Goal: Task Accomplishment & Management: Manage account settings

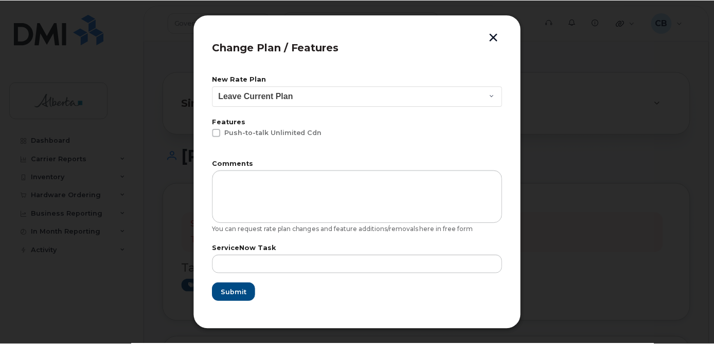
scroll to position [420, 0]
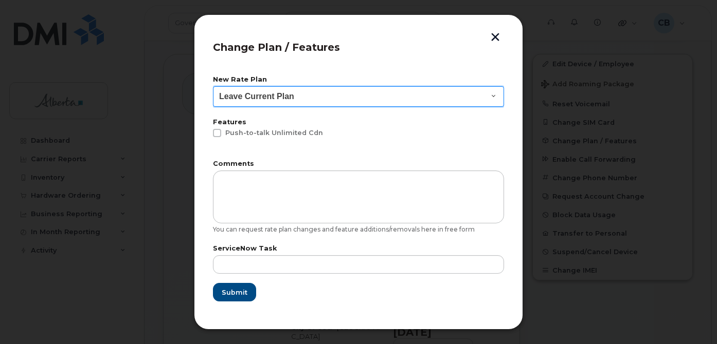
click at [489, 93] on select "Leave Current Plan GOA - Voice Plan 5 GOA Unlimited Smartphone 14 GOA-Voice Pla…" at bounding box center [358, 96] width 291 height 21
select select "2483364"
click at [213, 86] on select "Leave Current Plan GOA - Voice Plan 5 GOA Unlimited Smartphone 14 GOA-Voice Pla…" at bounding box center [358, 96] width 291 height 21
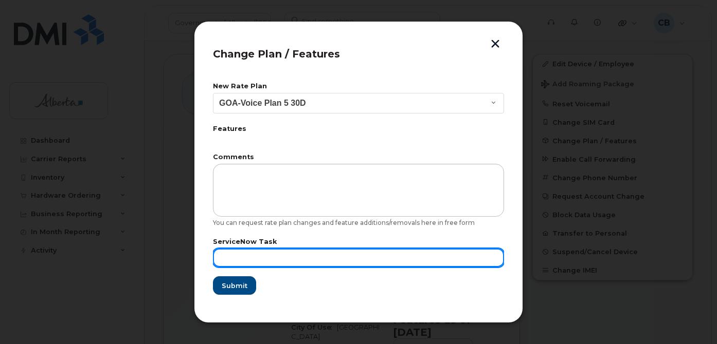
click at [229, 256] on input "text" at bounding box center [358, 258] width 291 height 19
paste input "SCTASK0854442"
type input "SCTASK0854442"
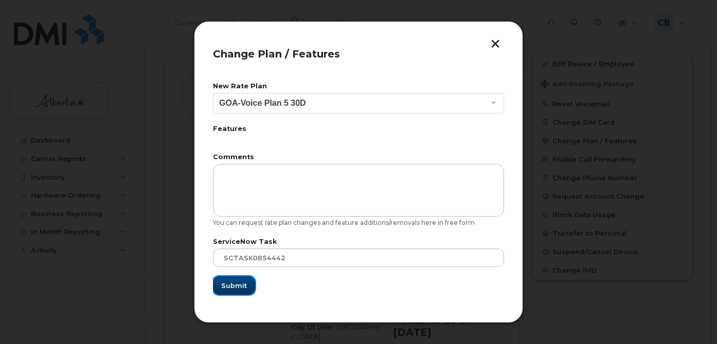
click at [229, 287] on span "Submit" at bounding box center [234, 286] width 26 height 10
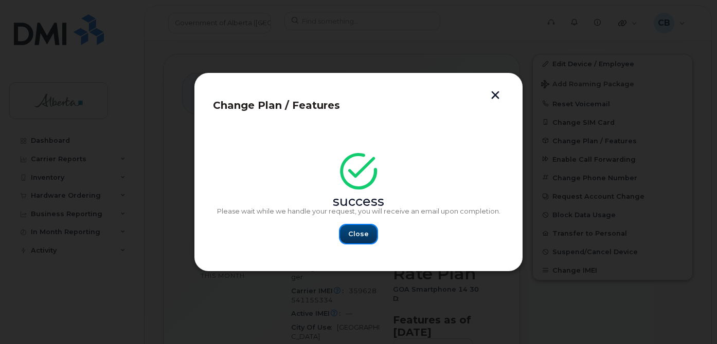
click at [349, 233] on span "Close" at bounding box center [358, 234] width 21 height 10
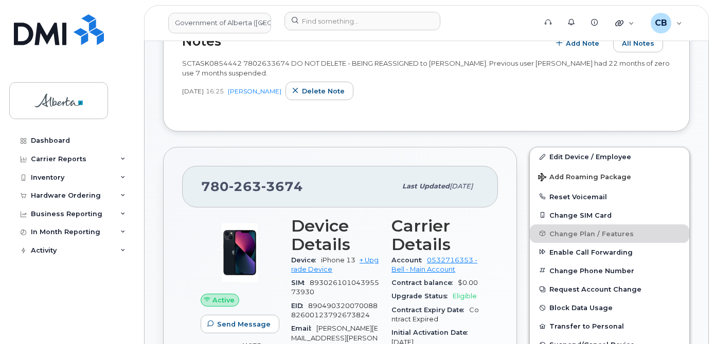
scroll to position [303, 0]
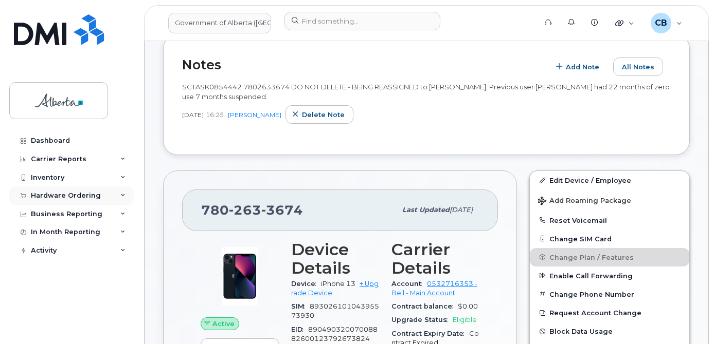
click at [50, 195] on div "Hardware Ordering" at bounding box center [66, 196] width 70 height 8
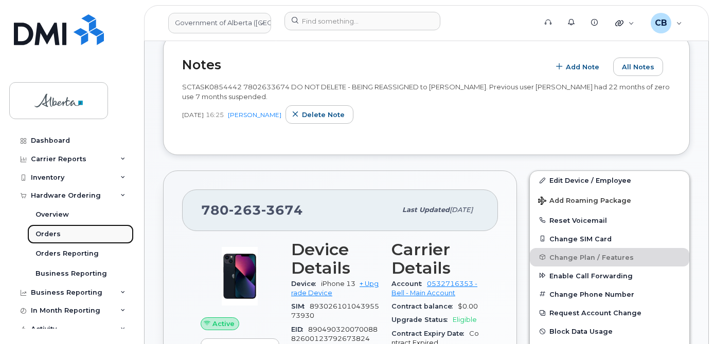
click at [45, 232] on div "Orders" at bounding box center [47, 234] width 25 height 9
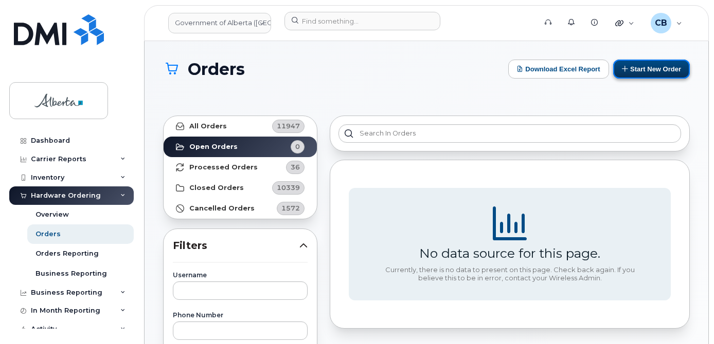
click at [658, 68] on button "Start New Order" at bounding box center [651, 69] width 77 height 19
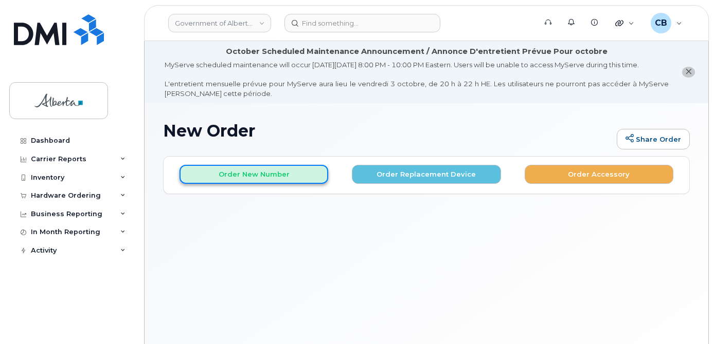
click at [212, 184] on button "Order New Number" at bounding box center [253, 174] width 149 height 19
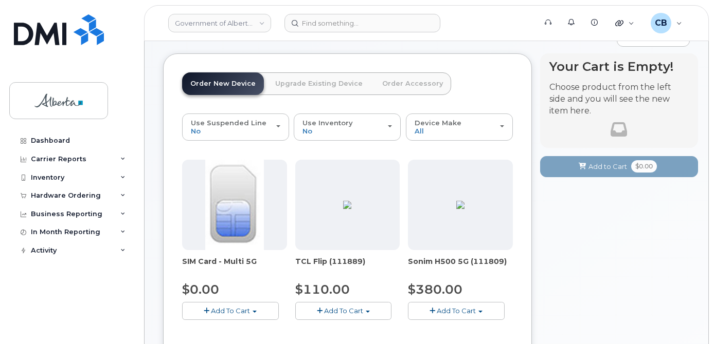
scroll to position [154, 0]
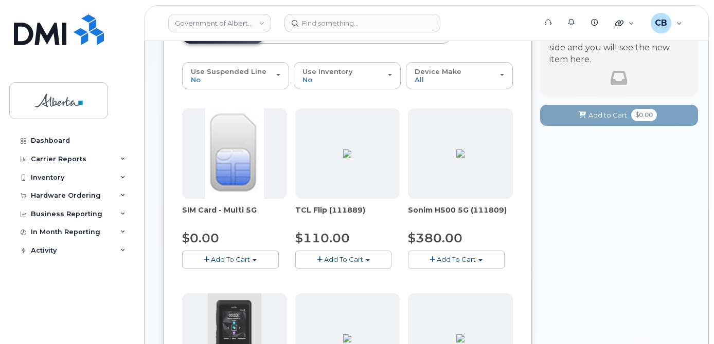
click at [235, 264] on span "Add To Cart" at bounding box center [230, 260] width 39 height 8
drag, startPoint x: 230, startPoint y: 288, endPoint x: 276, endPoint y: 274, distance: 47.3
click at [230, 285] on link "$0.00 - New Activation" at bounding box center [234, 278] width 98 height 13
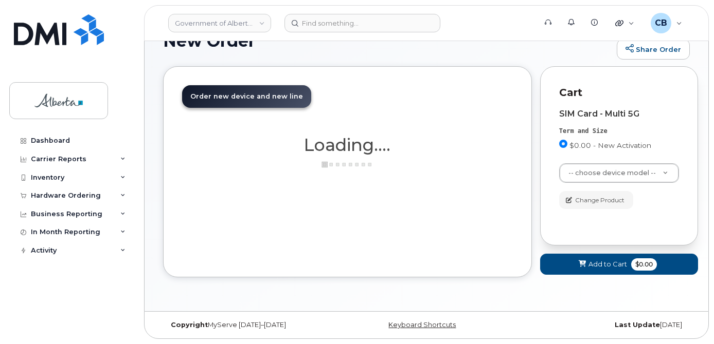
scroll to position [100, 0]
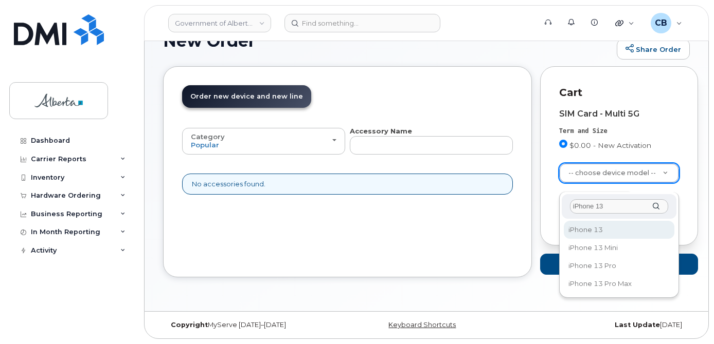
type input "iPhone 13"
select select "2612"
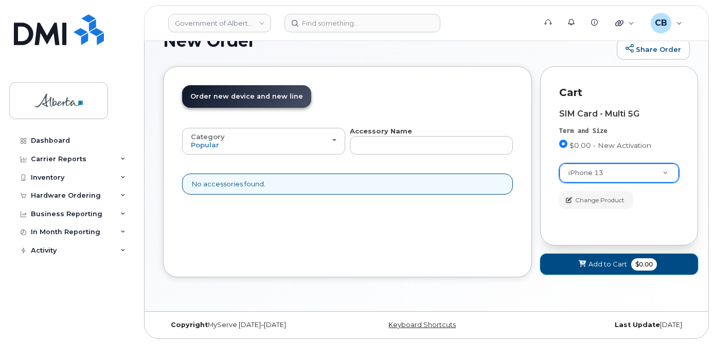
click at [606, 264] on span "Add to Cart" at bounding box center [607, 265] width 39 height 10
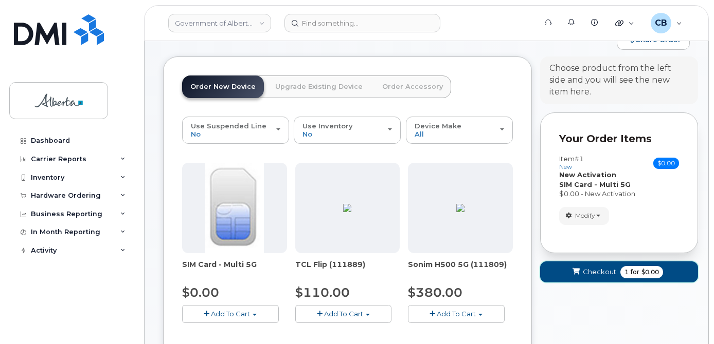
click at [597, 277] on span "Checkout" at bounding box center [599, 272] width 33 height 10
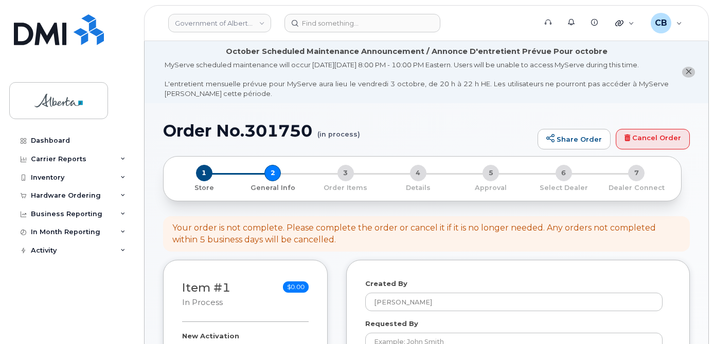
select select
click at [683, 76] on button "close notification" at bounding box center [688, 72] width 13 height 11
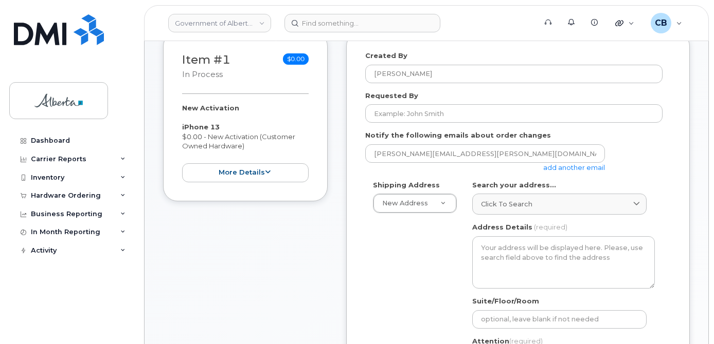
scroll to position [168, 0]
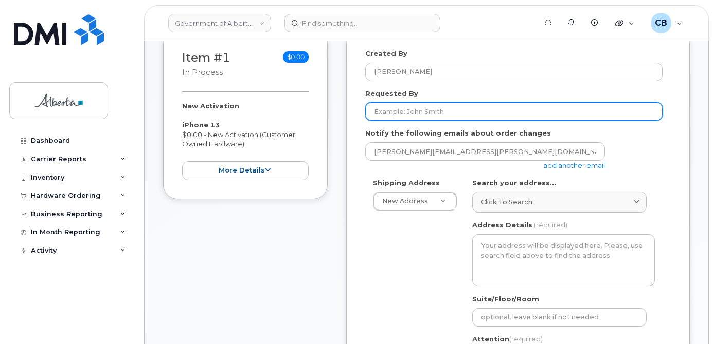
click at [426, 110] on input "Requested By" at bounding box center [513, 111] width 297 height 19
paste input "Amy.Valdez@gov.ab.ca"
type input "Amy.Valdez@gov.ab.ca"
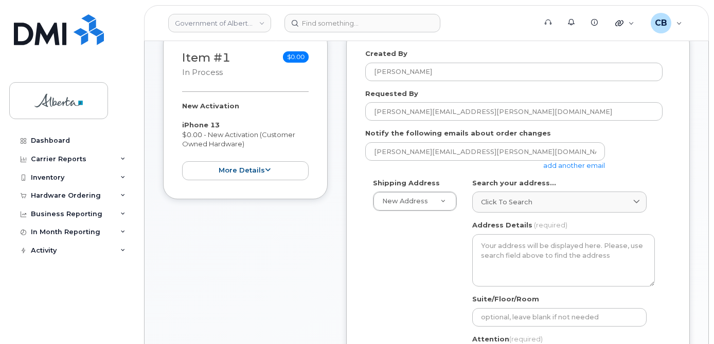
click at [591, 166] on link "add another email" at bounding box center [574, 165] width 62 height 8
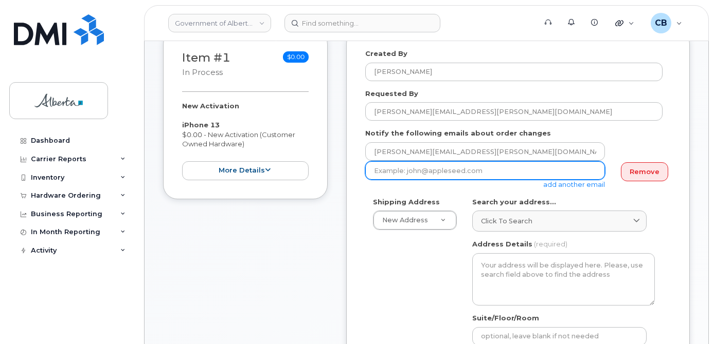
click at [439, 170] on input "email" at bounding box center [485, 170] width 240 height 19
paste input "Amy.Valdez@gov.ab.ca"
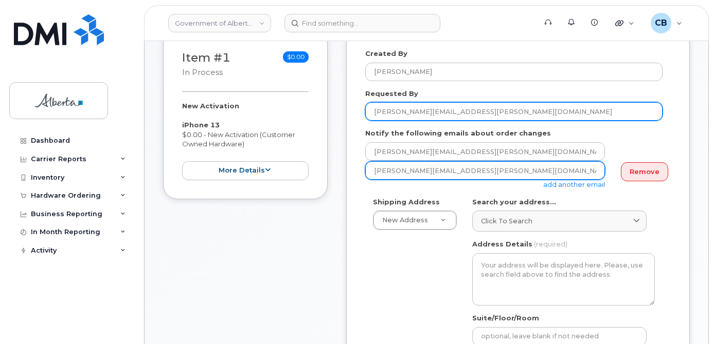
type input "Amy.Valdez@gov.ab.ca"
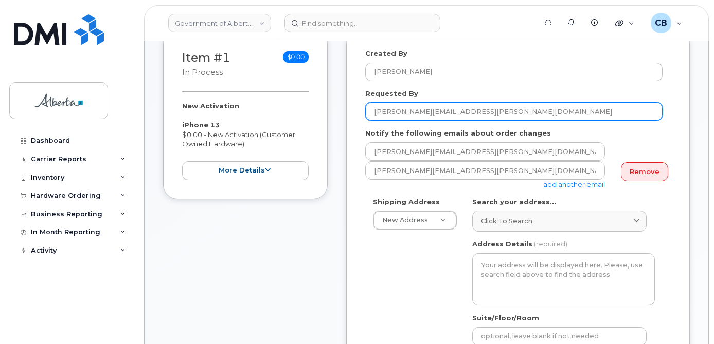
drag, startPoint x: 455, startPoint y: 112, endPoint x: 413, endPoint y: 111, distance: 41.6
click at [413, 111] on input "Amy.Valdez@gov.ab.ca" at bounding box center [513, 111] width 297 height 19
click at [391, 108] on input "Amy.Valdez" at bounding box center [513, 111] width 297 height 19
type input "Amy Valdez"
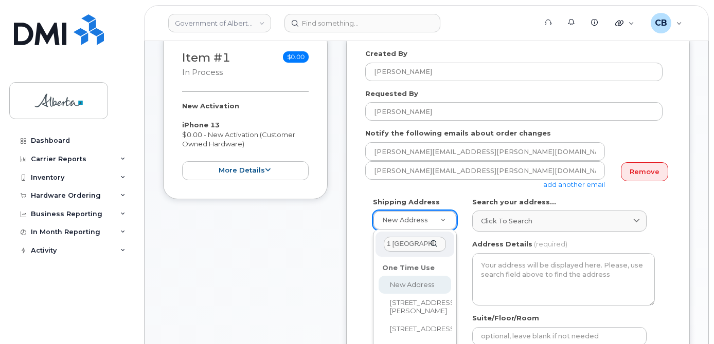
scroll to position [0, 60]
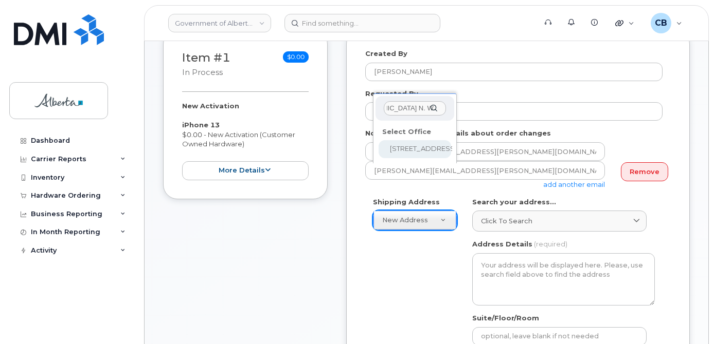
type input "1 Millbourne Shopping Centre N. W."
drag, startPoint x: 405, startPoint y: 170, endPoint x: 463, endPoint y: 234, distance: 86.6
select select
type textarea "1 Millbourne Shopping Centre N. W., Unit 154 Edmonton Alberta T6K3L6"
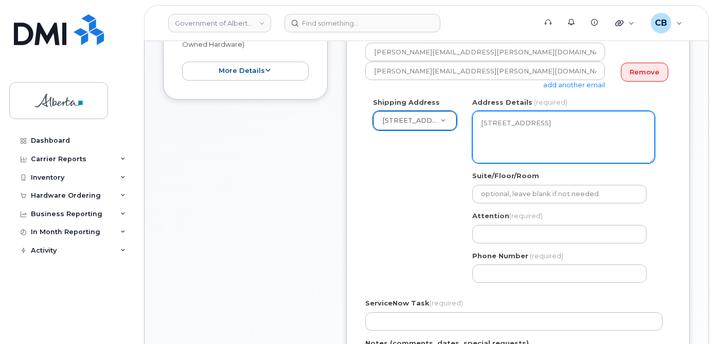
scroll to position [271, 0]
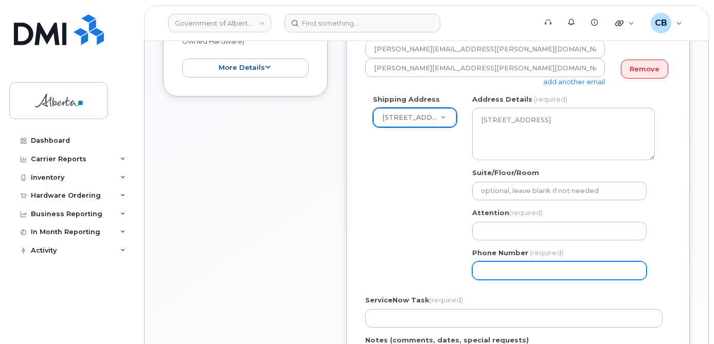
click at [510, 275] on input "Phone Number" at bounding box center [559, 271] width 174 height 19
paste input "8254684263"
select select
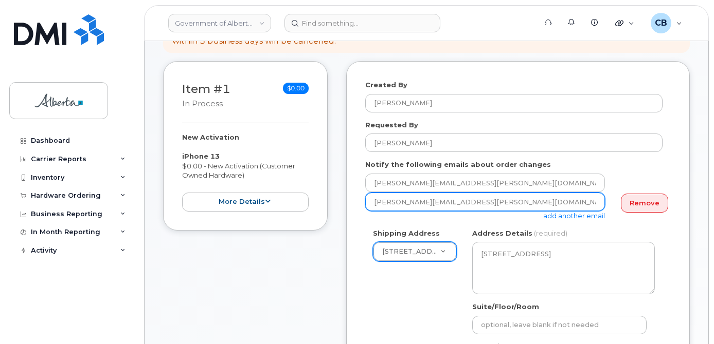
scroll to position [117, 0]
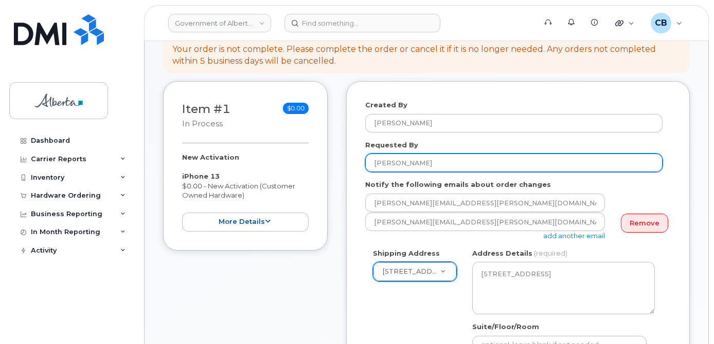
type input "8254684263"
drag, startPoint x: 413, startPoint y: 161, endPoint x: 373, endPoint y: 162, distance: 40.6
click at [373, 162] on input "Amy Valdez" at bounding box center [513, 163] width 297 height 19
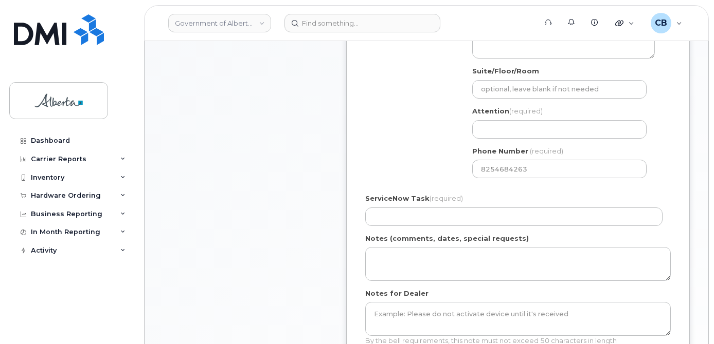
scroll to position [374, 0]
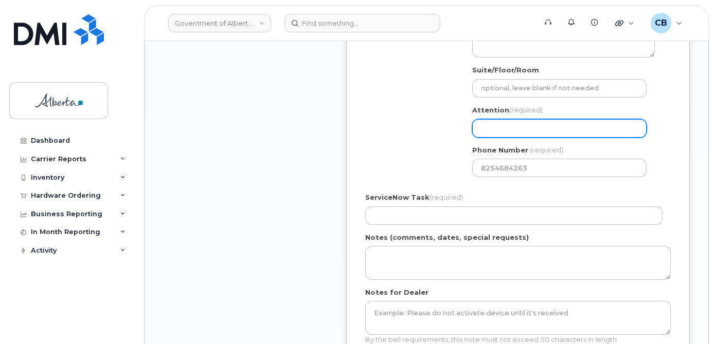
click at [500, 125] on input "Attention (required)" at bounding box center [559, 128] width 174 height 19
paste input "Amy Valdez"
select select
type input "Amy Valdez"
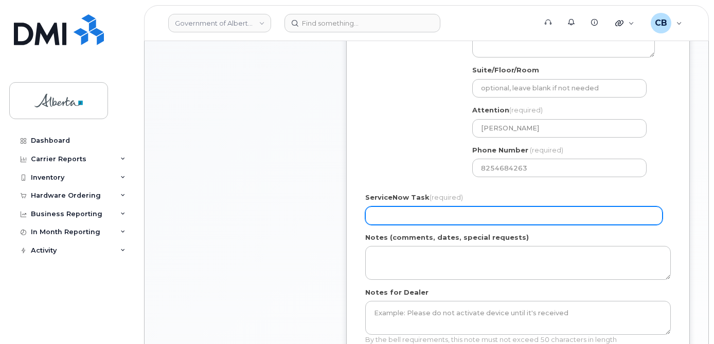
click at [408, 215] on input "ServiceNow Task (required)" at bounding box center [513, 216] width 297 height 19
paste input "SCTASK0854442"
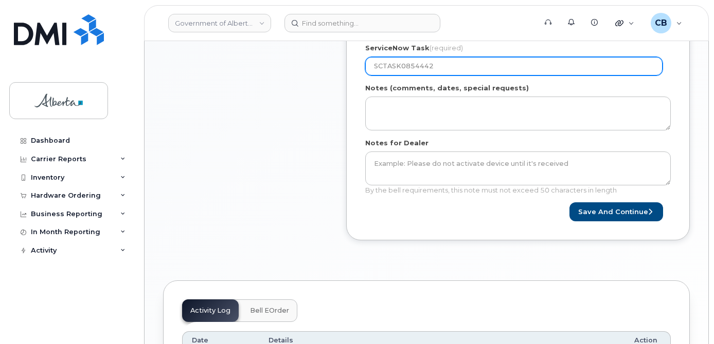
scroll to position [528, 0]
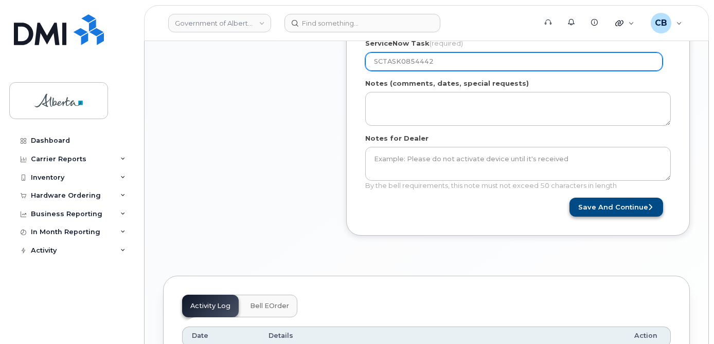
type input "SCTASK0854442"
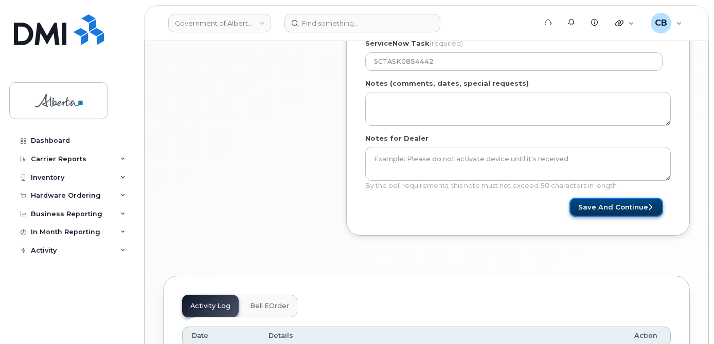
click at [625, 203] on button "Save and Continue" at bounding box center [616, 207] width 94 height 19
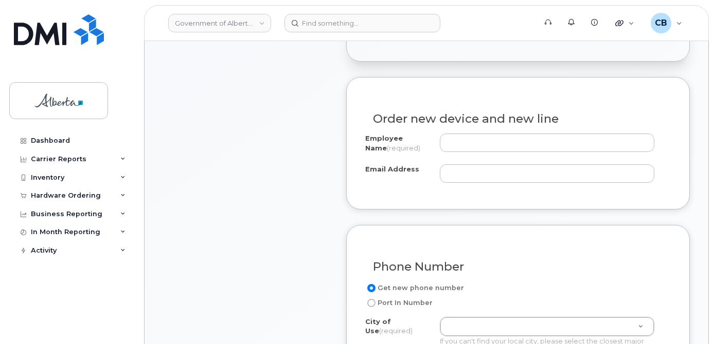
scroll to position [360, 0]
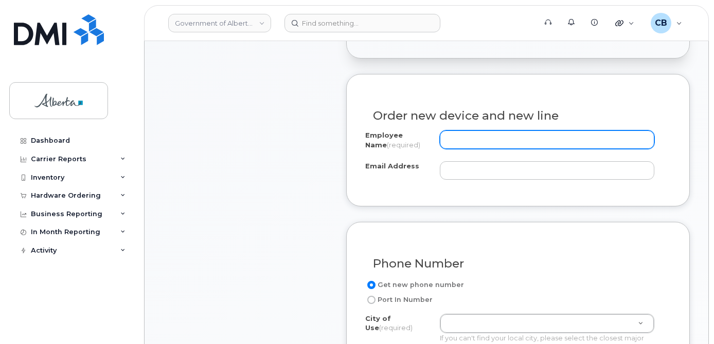
click at [449, 134] on input "Employee Name (required)" at bounding box center [547, 140] width 215 height 19
paste input "Paul.R.Smith@gov.ab.ca"
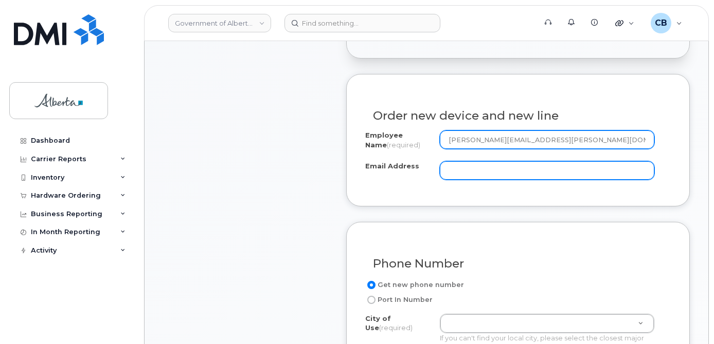
type input "Paul.R.Smith@gov.ab.ca"
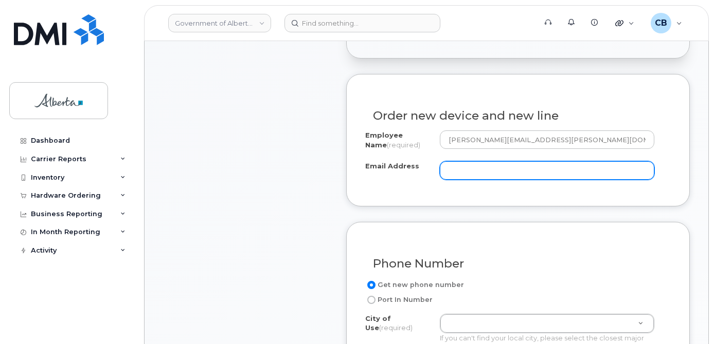
click at [454, 169] on input "Email Address" at bounding box center [547, 170] width 215 height 19
paste input "[PERSON_NAME][EMAIL_ADDRESS][PERSON_NAME][DOMAIN_NAME]"
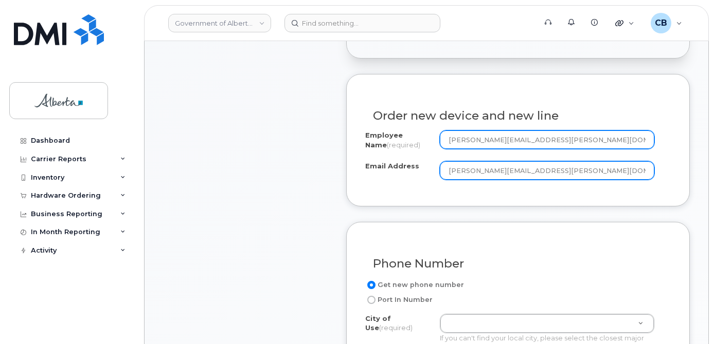
type input "Paul.R.Smith@gov.ab.ca"
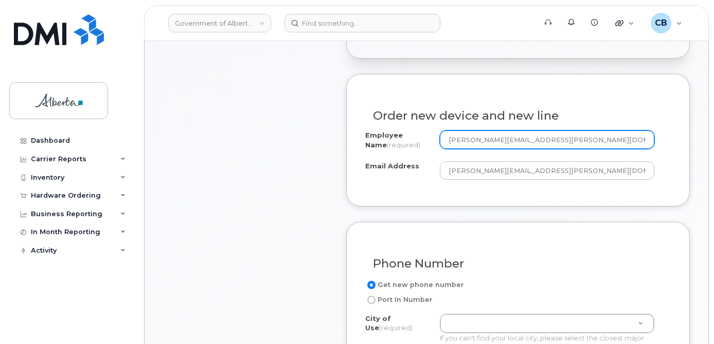
drag, startPoint x: 534, startPoint y: 137, endPoint x: 494, endPoint y: 141, distance: 39.8
click at [493, 140] on input "Paul.R.Smith@gov.ab.ca" at bounding box center [547, 140] width 215 height 19
click at [465, 138] on input "Paul.R Smith" at bounding box center [547, 140] width 215 height 19
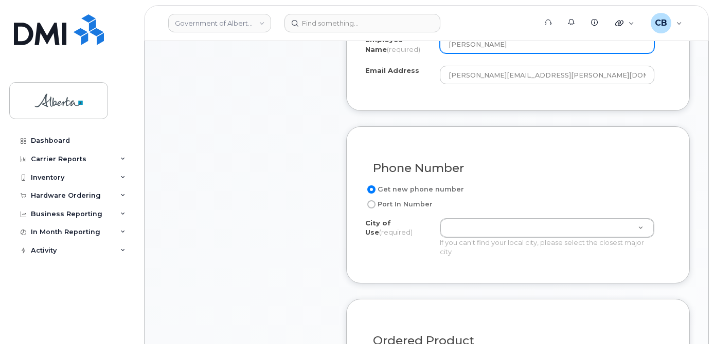
scroll to position [514, 0]
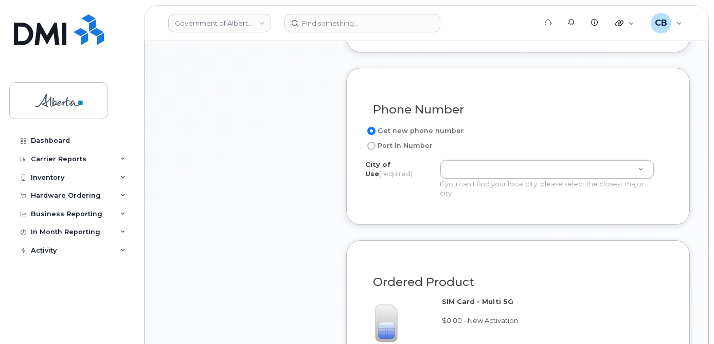
type input "Paul R Smith"
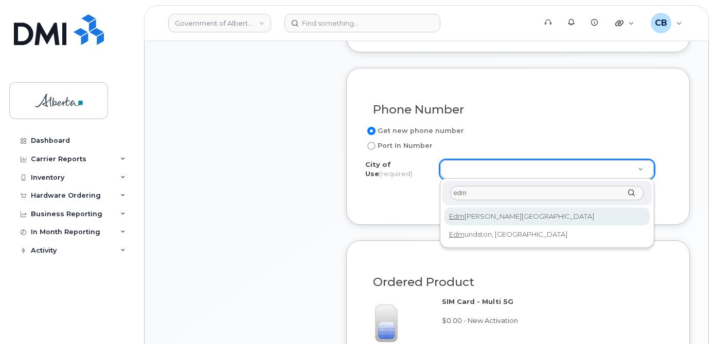
type input "edm"
type input "182"
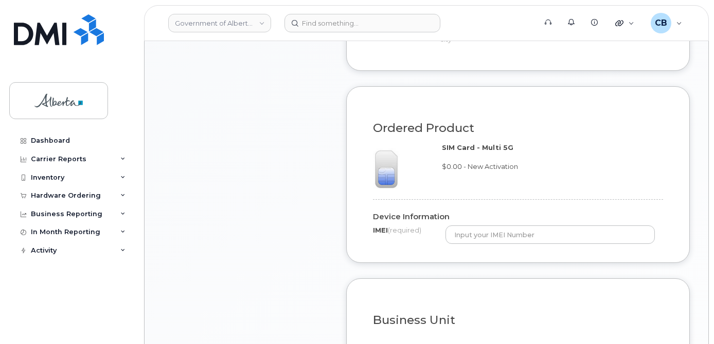
scroll to position [720, 0]
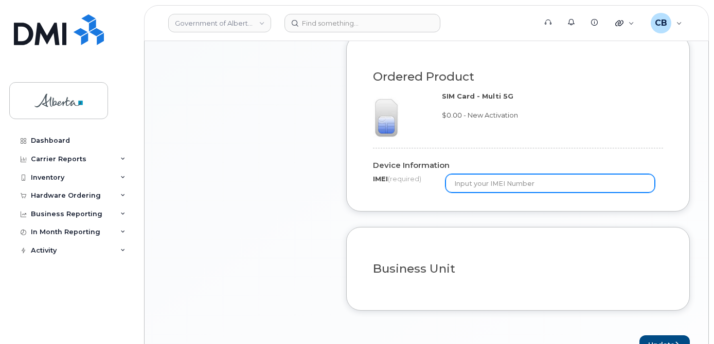
click at [485, 187] on input "text" at bounding box center [549, 183] width 209 height 19
paste input "359628541155334"
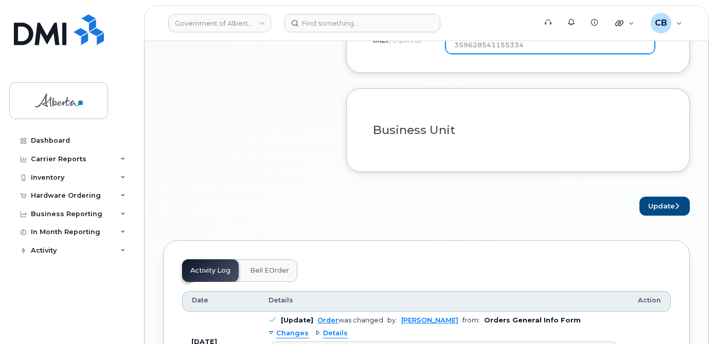
scroll to position [874, 0]
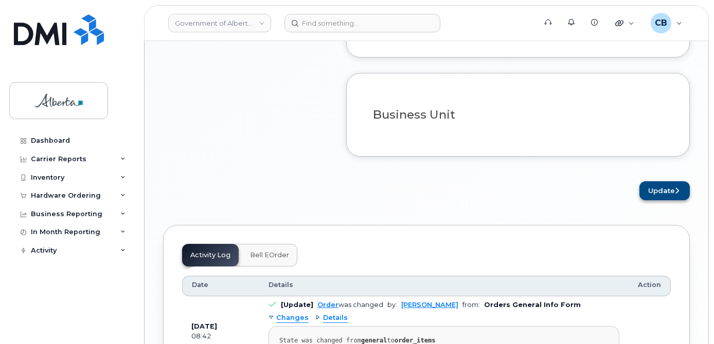
type input "359628541155334"
click at [658, 191] on button "Update" at bounding box center [664, 190] width 50 height 19
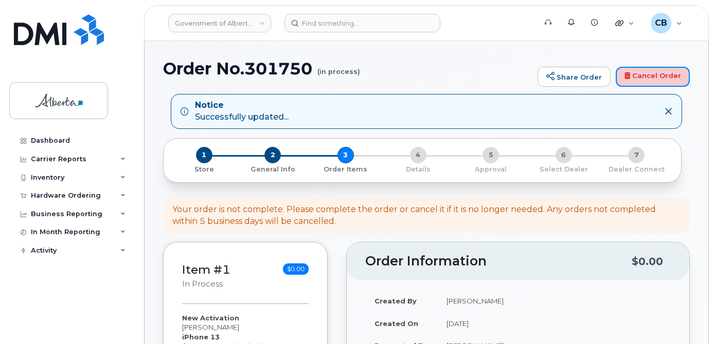
drag, startPoint x: 641, startPoint y: 72, endPoint x: 433, endPoint y: 65, distance: 207.3
click at [641, 72] on link "Cancel Order" at bounding box center [652, 77] width 74 height 21
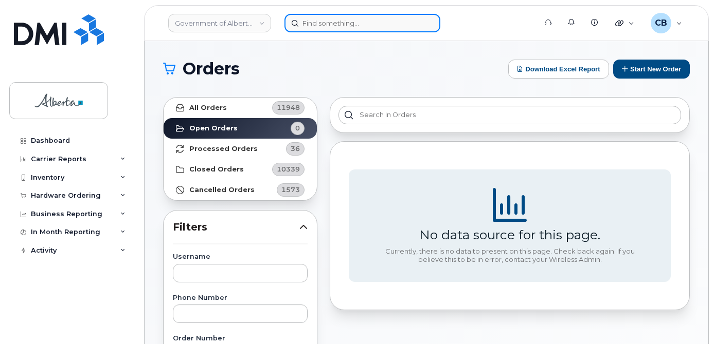
click at [330, 21] on input at bounding box center [362, 23] width 156 height 19
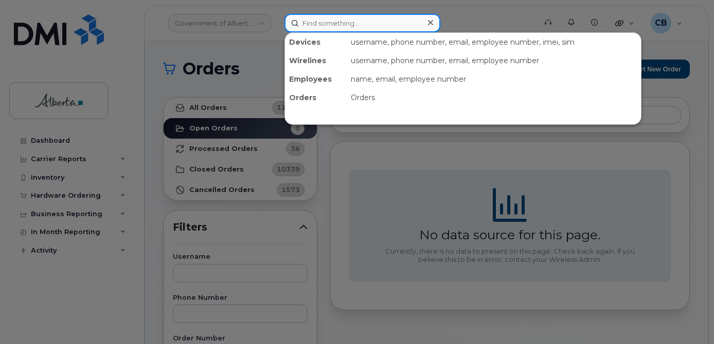
paste input "7802633674"
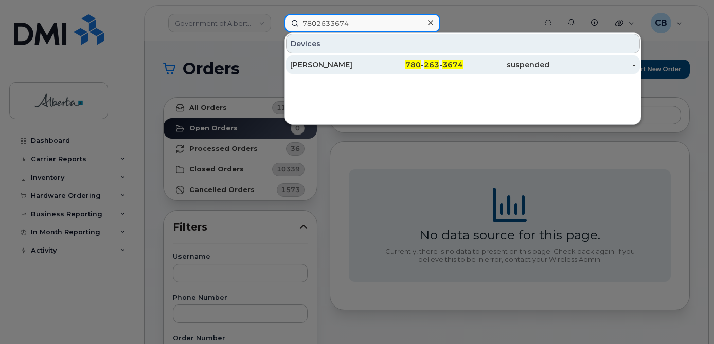
type input "7802633674"
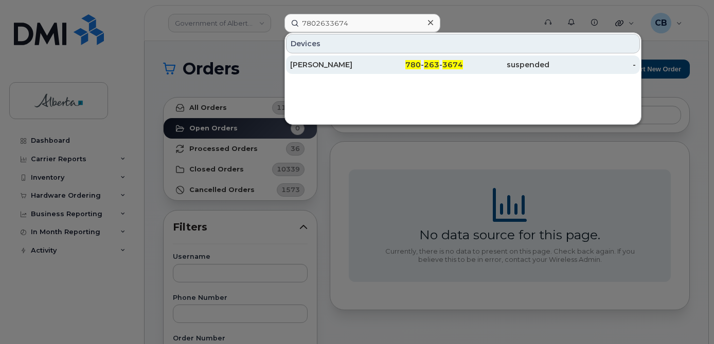
click at [322, 63] on div "[PERSON_NAME]" at bounding box center [333, 65] width 86 height 10
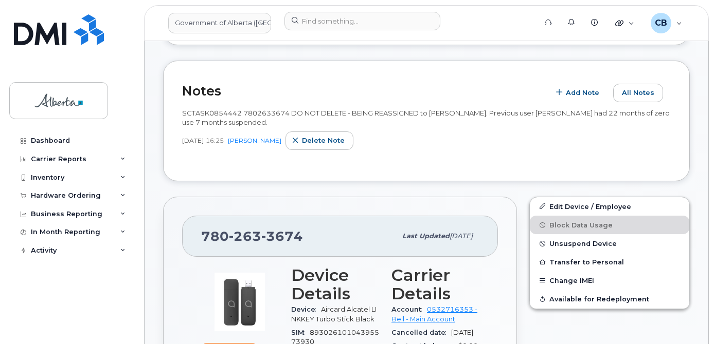
scroll to position [360, 0]
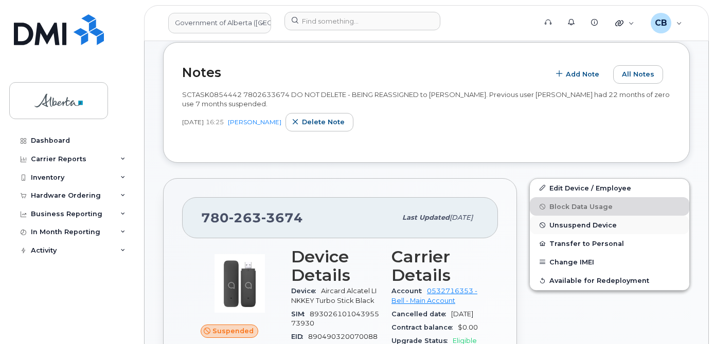
click at [584, 227] on span "Unsuspend Device" at bounding box center [582, 226] width 67 height 8
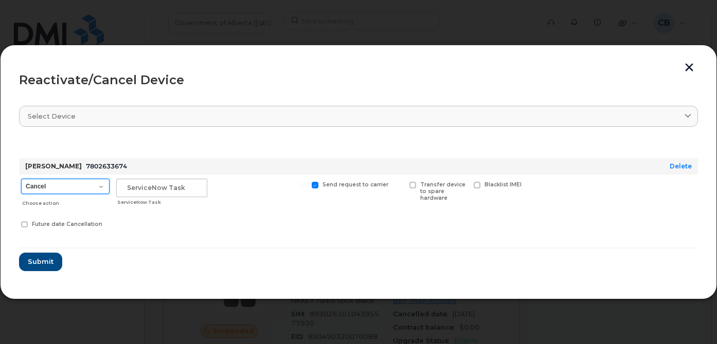
drag, startPoint x: 99, startPoint y: 187, endPoint x: 93, endPoint y: 192, distance: 7.7
click at [99, 187] on select "Cancel Suspend - Extend Suspension Reactivate" at bounding box center [65, 186] width 88 height 15
select select "[object Object]"
click at [21, 179] on select "Cancel Suspend - Extend Suspension Reactivate" at bounding box center [65, 186] width 88 height 15
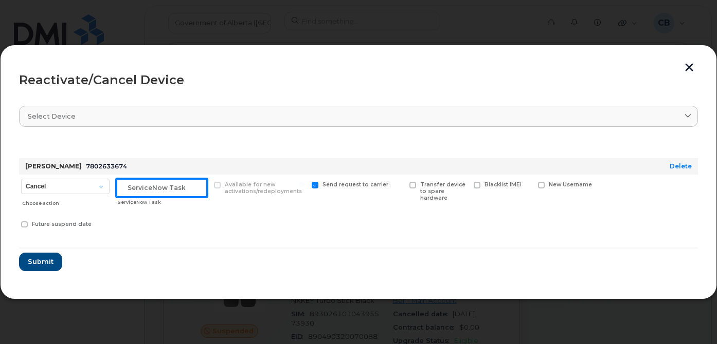
click at [155, 189] on input "text" at bounding box center [161, 188] width 91 height 19
paste input "SCTASK0854442"
type input "SCTASK0854442"
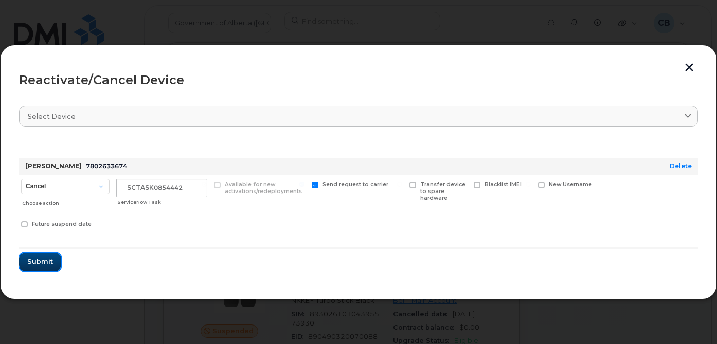
click at [32, 259] on span "Submit" at bounding box center [40, 262] width 26 height 10
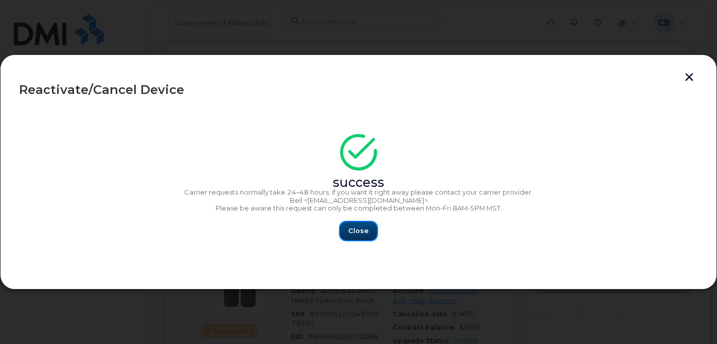
click at [360, 230] on span "Close" at bounding box center [358, 231] width 21 height 10
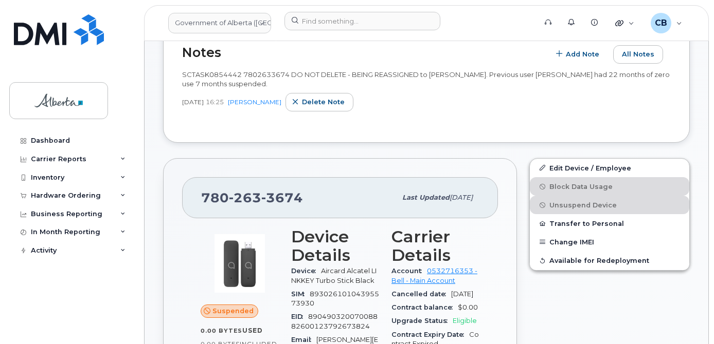
scroll to position [411, 0]
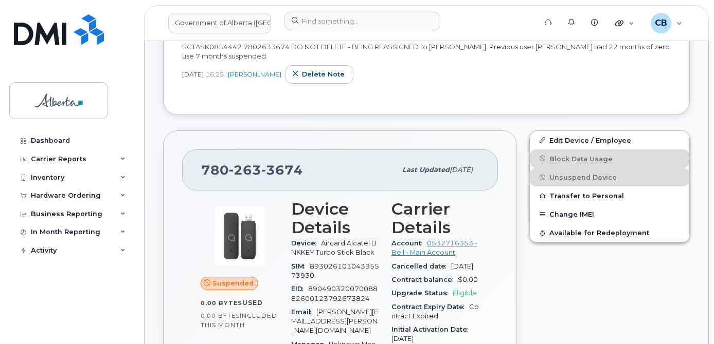
scroll to position [463, 0]
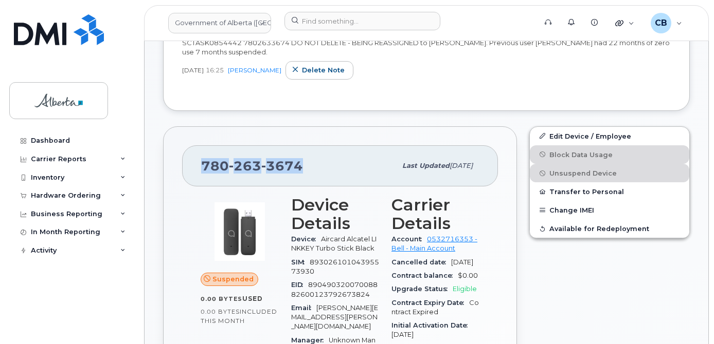
drag, startPoint x: 300, startPoint y: 164, endPoint x: 200, endPoint y: 162, distance: 100.3
click at [200, 162] on div "780 263 3674 Last updated Sep 25, 2025" at bounding box center [340, 165] width 316 height 41
copy span "780 263 3674"
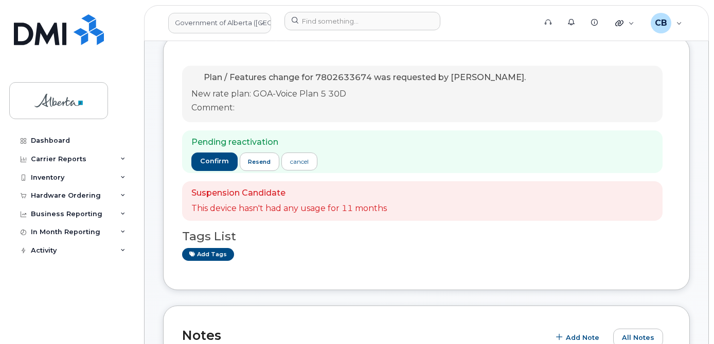
scroll to position [189, 0]
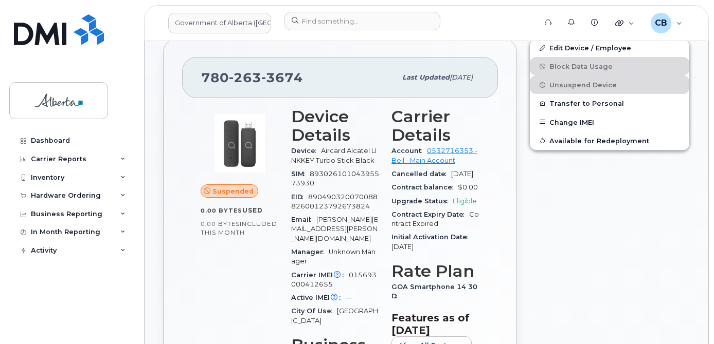
scroll to position [507, 0]
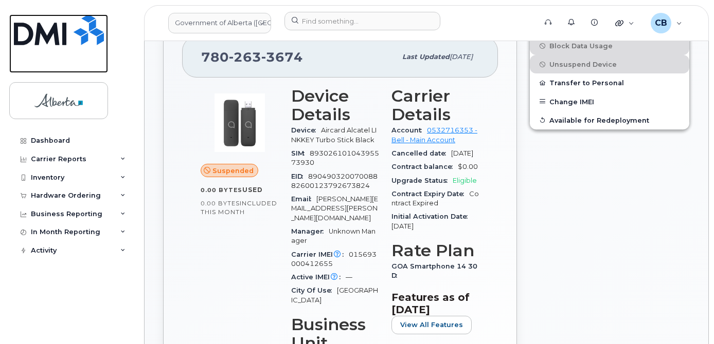
click at [19, 62] on link at bounding box center [58, 43] width 99 height 59
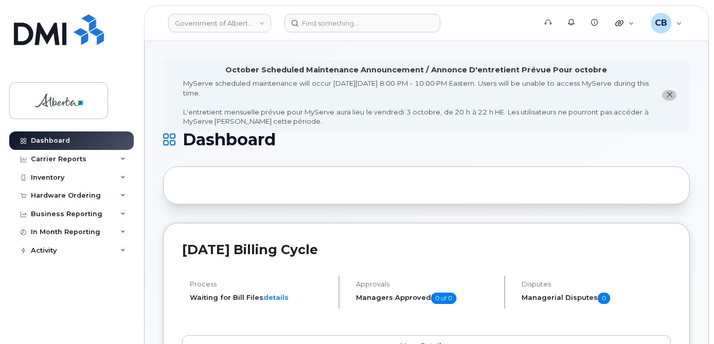
click at [666, 95] on icon "close notification" at bounding box center [669, 95] width 7 height 7
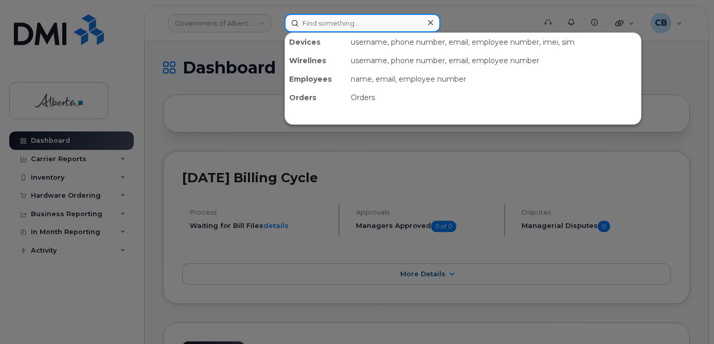
click at [359, 24] on input at bounding box center [362, 23] width 156 height 19
paste input "7802633674"
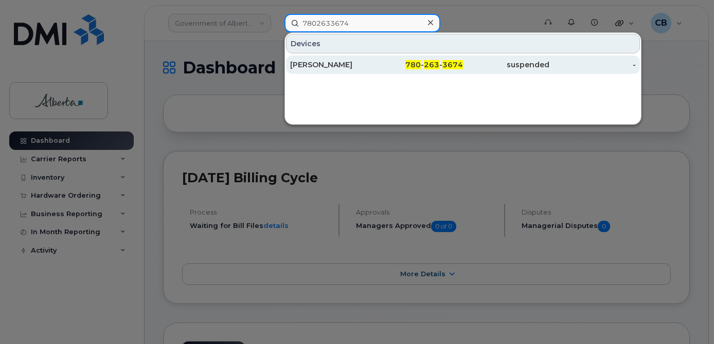
type input "7802633674"
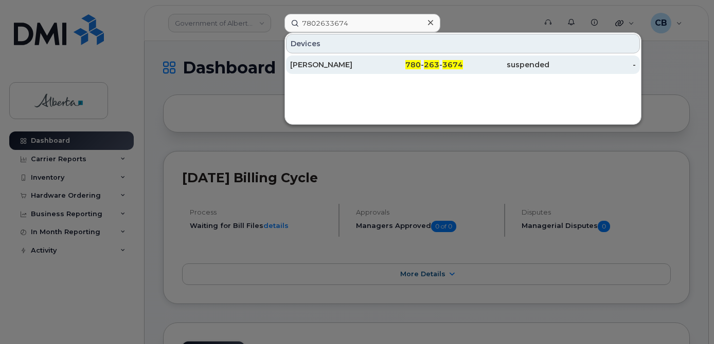
click at [322, 61] on div "Paul R Smith" at bounding box center [333, 65] width 86 height 10
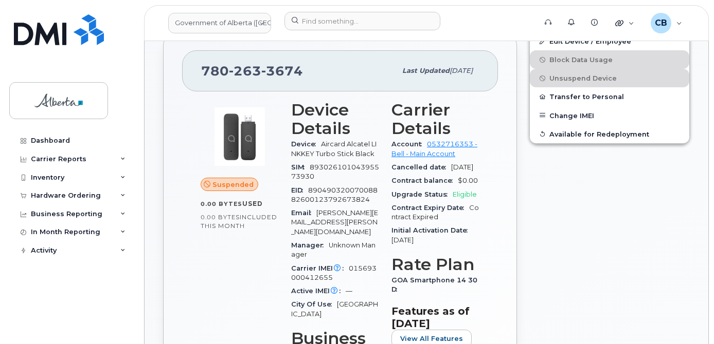
scroll to position [497, 0]
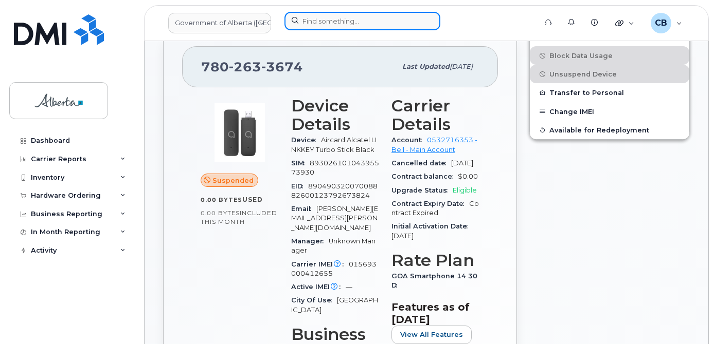
click at [331, 24] on input at bounding box center [362, 21] width 156 height 19
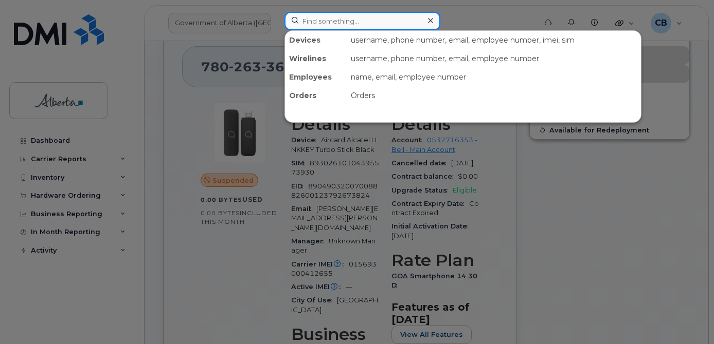
paste input "7802375812"
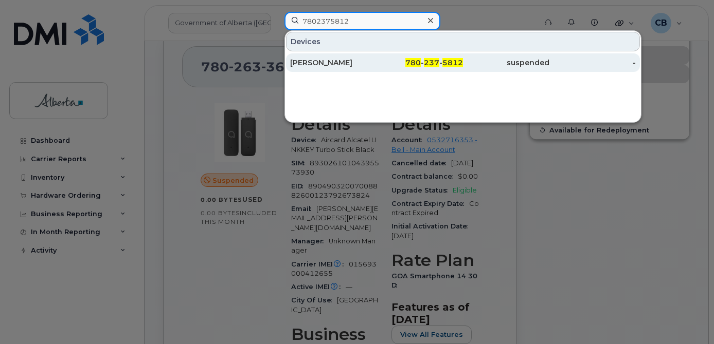
type input "7802375812"
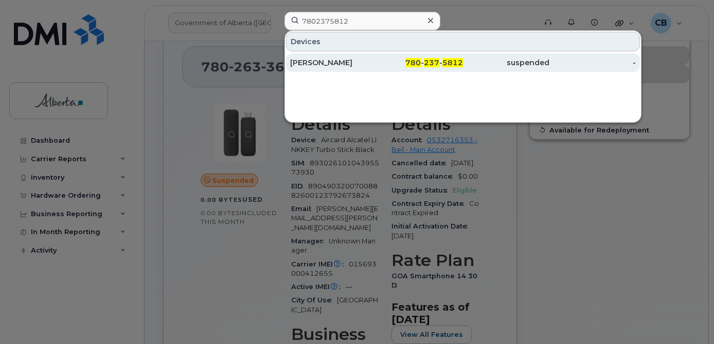
click at [293, 58] on div "[PERSON_NAME]" at bounding box center [333, 63] width 86 height 10
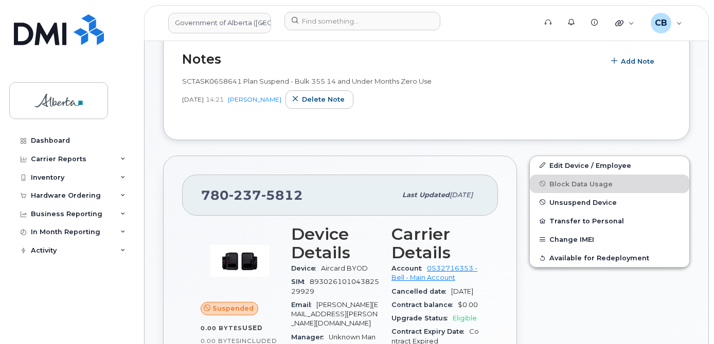
scroll to position [360, 0]
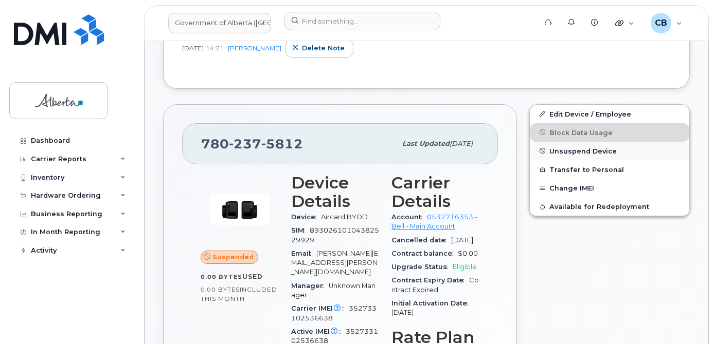
click at [560, 151] on span "Unsuspend Device" at bounding box center [582, 151] width 67 height 8
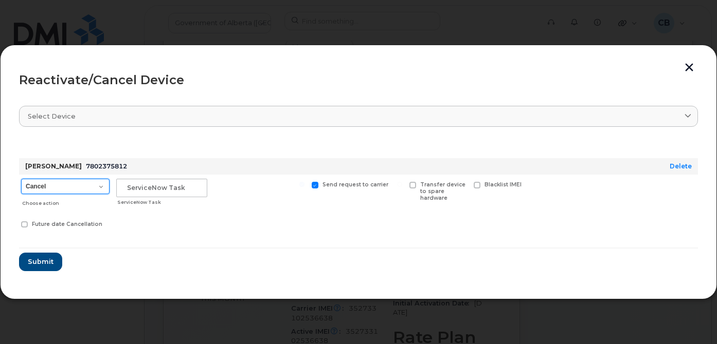
click at [103, 185] on select "Cancel Suspend - Extend Suspension Reactivate" at bounding box center [65, 186] width 88 height 15
select select "[object Object]"
click at [21, 179] on select "Cancel Suspend - Extend Suspension Reactivate" at bounding box center [65, 186] width 88 height 15
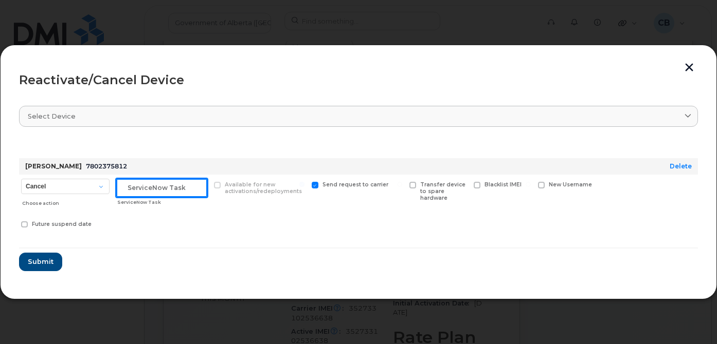
click at [148, 187] on input "text" at bounding box center [161, 188] width 91 height 19
paste input "SCTASK0854843"
type input "SCTASK0854843"
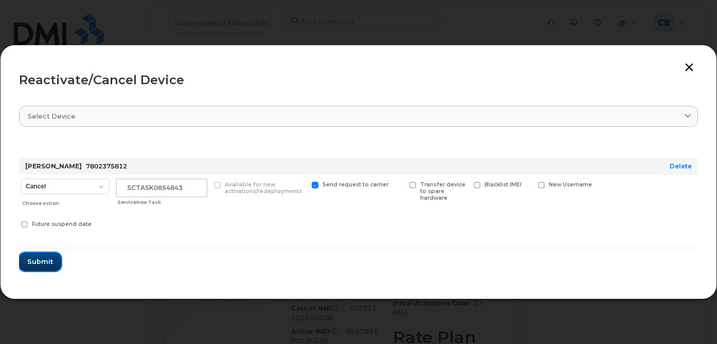
click at [39, 259] on span "Submit" at bounding box center [40, 262] width 26 height 10
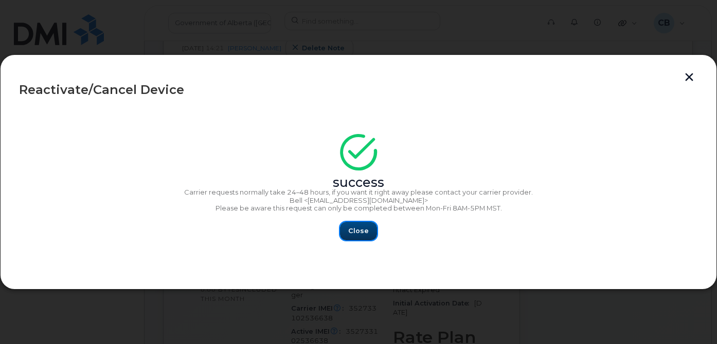
click at [352, 223] on button "Close" at bounding box center [358, 231] width 37 height 19
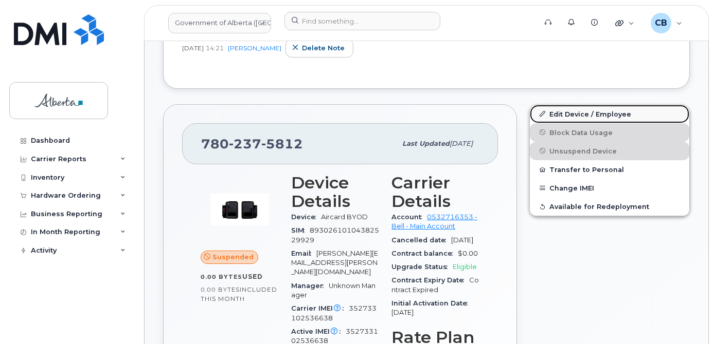
click at [576, 111] on link "Edit Device / Employee" at bounding box center [609, 114] width 159 height 19
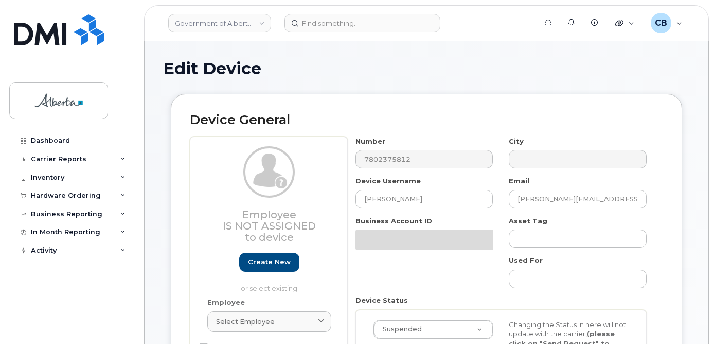
select select "4797682"
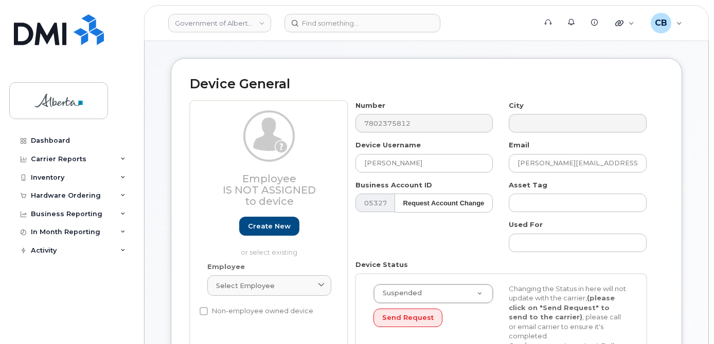
scroll to position [51, 0]
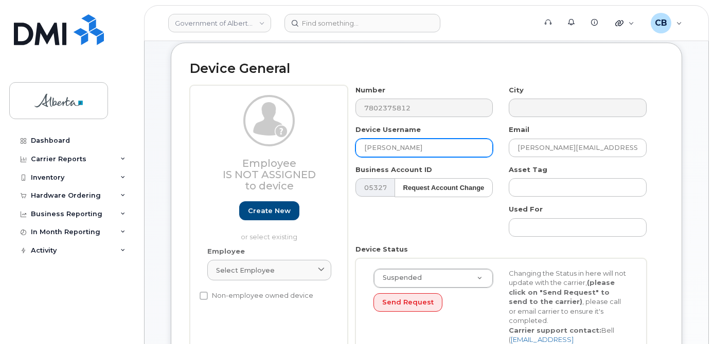
drag, startPoint x: 418, startPoint y: 148, endPoint x: 362, endPoint y: 147, distance: 55.5
click at [362, 147] on input "[PERSON_NAME]" at bounding box center [424, 148] width 138 height 19
paste input "Amina Omokri"
type input "Amina Omokri"
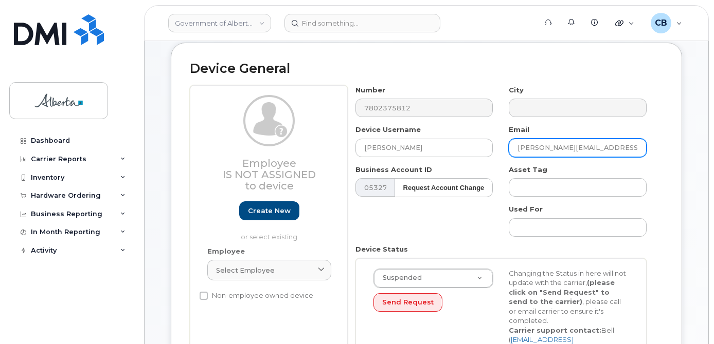
drag, startPoint x: 570, startPoint y: 144, endPoint x: 515, endPoint y: 146, distance: 55.5
click at [515, 146] on input "Shawna.Banack@gov.ab.ca" at bounding box center [577, 148] width 138 height 19
paste input "[PERSON_NAME]"
click at [541, 147] on input "Amina Omokri@gov.ab.ca" at bounding box center [577, 148] width 138 height 19
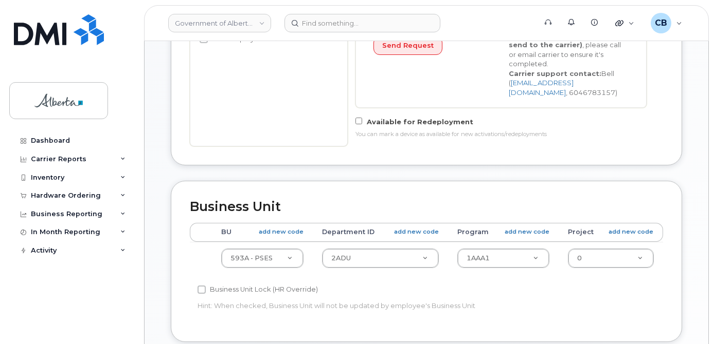
scroll to position [411, 0]
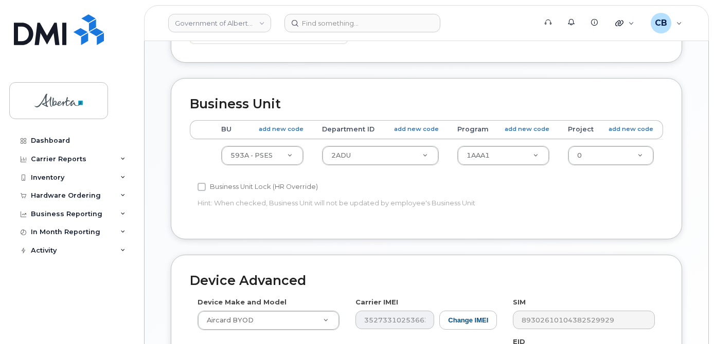
type input "[EMAIL_ADDRESS][DOMAIN_NAME]"
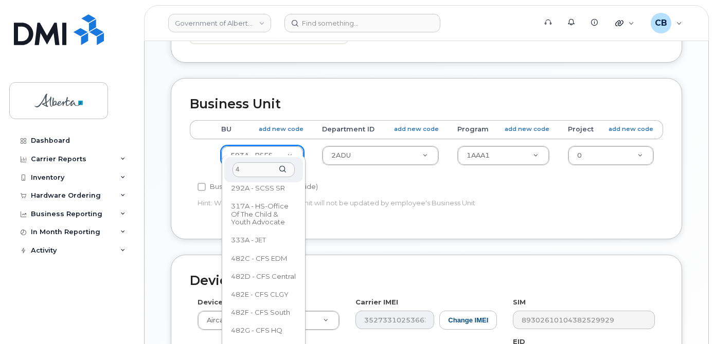
scroll to position [0, 0]
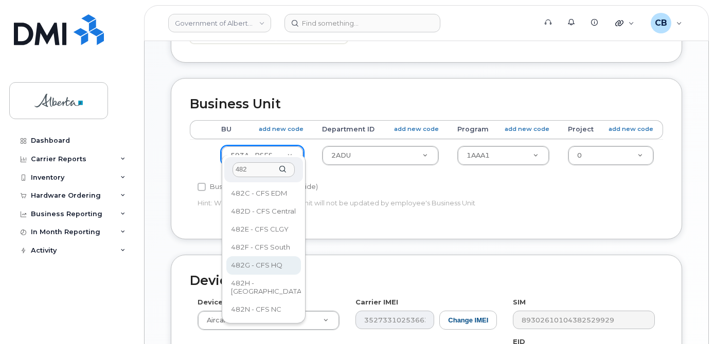
type input "482"
select select "4120337"
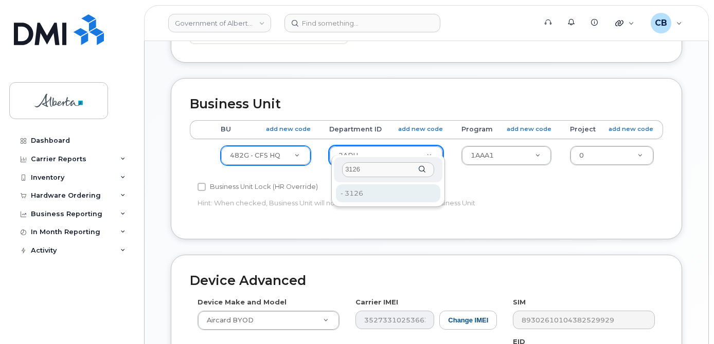
type input "3126"
type input "4124516"
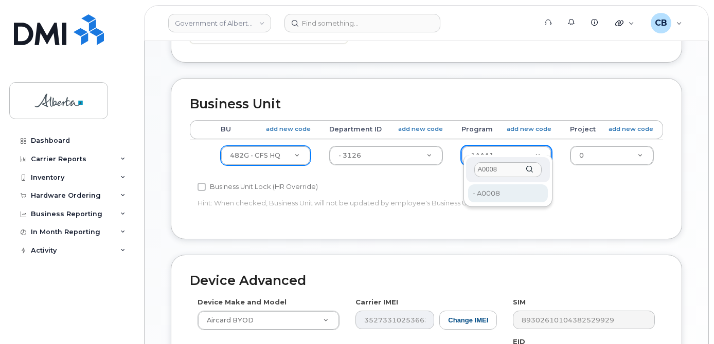
type input "A0008"
type input "29581256"
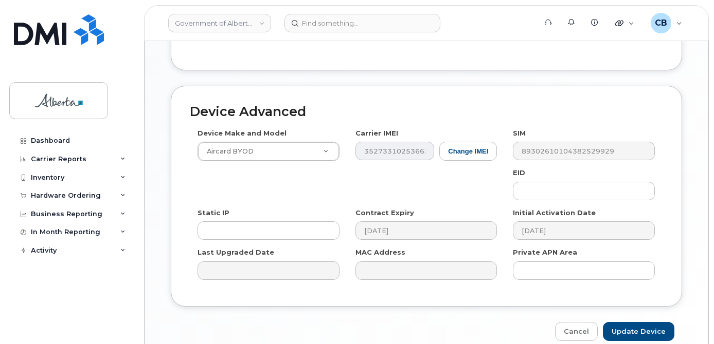
scroll to position [619, 0]
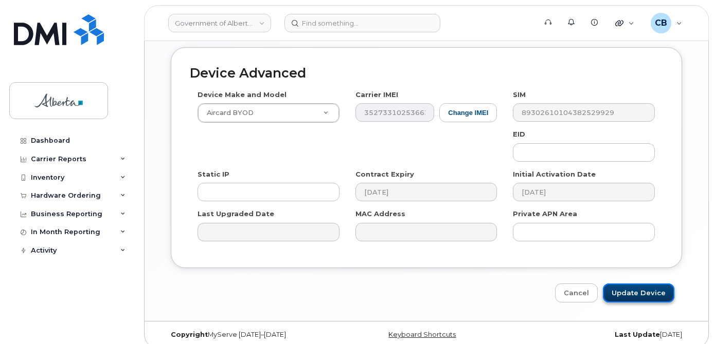
click at [639, 285] on input "Update Device" at bounding box center [638, 293] width 71 height 19
type input "Saving..."
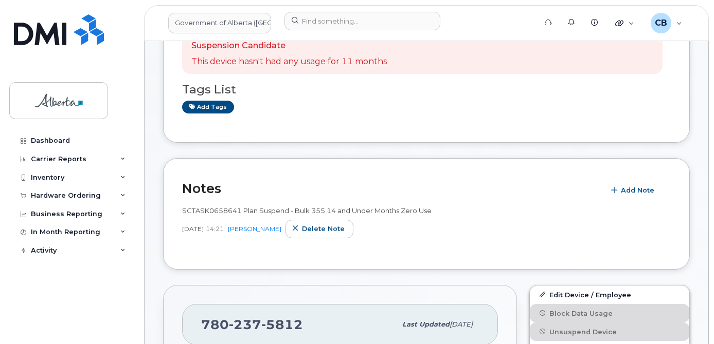
scroll to position [143, 0]
click at [636, 188] on span "Add Note" at bounding box center [637, 190] width 33 height 10
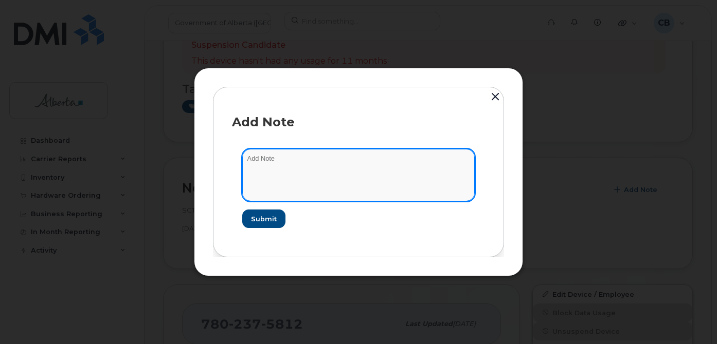
click at [310, 160] on textarea at bounding box center [358, 175] width 232 height 52
paste textarea "SCTASK0854843 7802375812 DO NOT DELETE - BEING REASSIGNED to [PERSON_NAME]. Pre…"
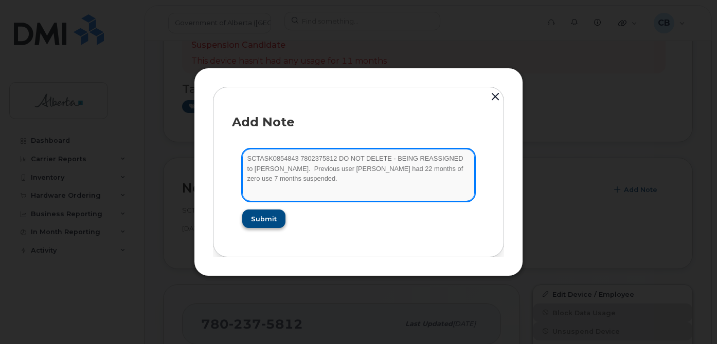
type textarea "SCTASK0854843 7802375812 DO NOT DELETE - BEING REASSIGNED to [PERSON_NAME]. Pre…"
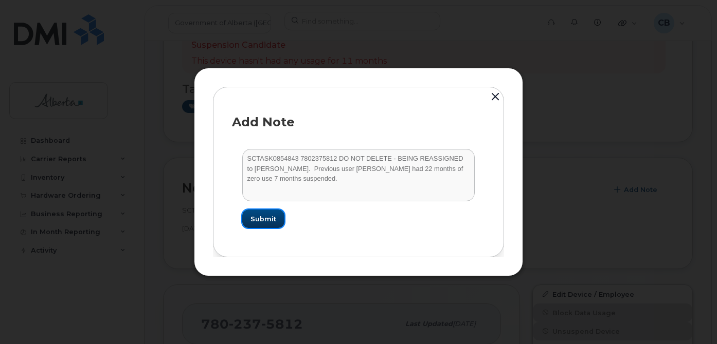
click at [270, 220] on span "Submit" at bounding box center [263, 219] width 26 height 10
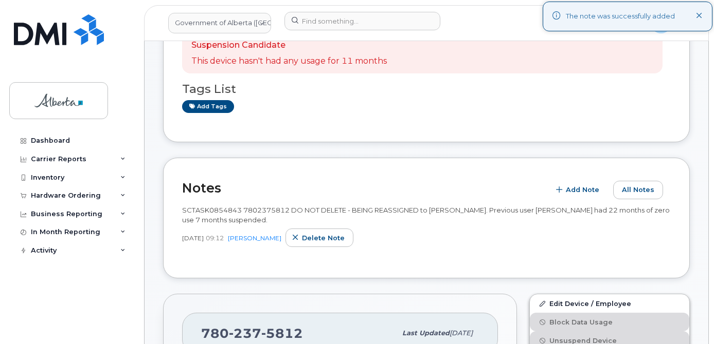
click at [701, 16] on icon at bounding box center [699, 16] width 7 height 7
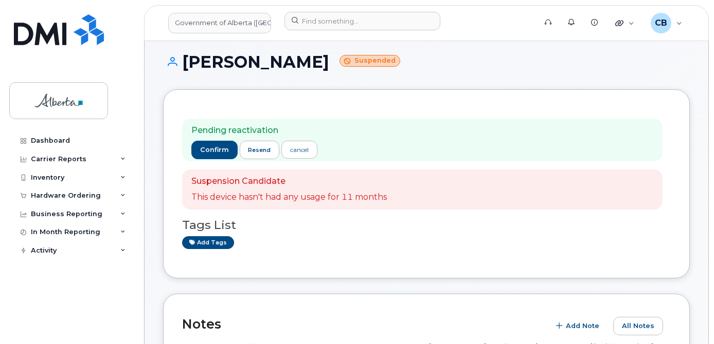
scroll to position [0, 0]
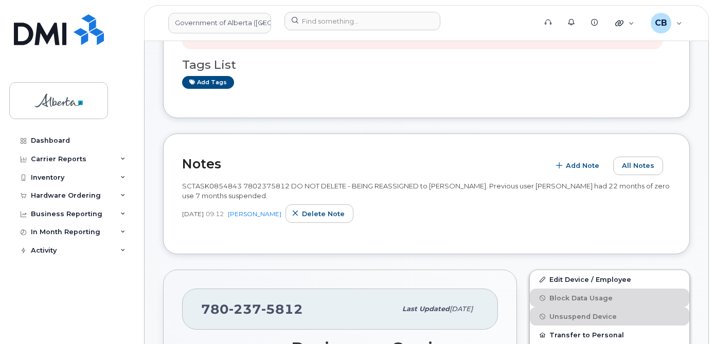
scroll to position [143, 0]
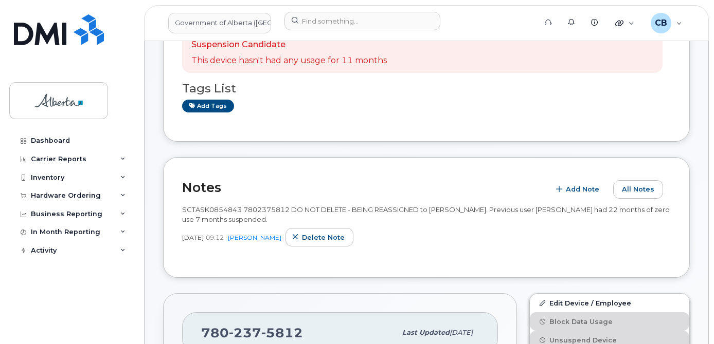
drag, startPoint x: 714, startPoint y: 54, endPoint x: 490, endPoint y: 118, distance: 232.4
click at [430, 125] on div "Pending reactivation confirm resend cancel Suspension Candidate This device has…" at bounding box center [426, 47] width 526 height 189
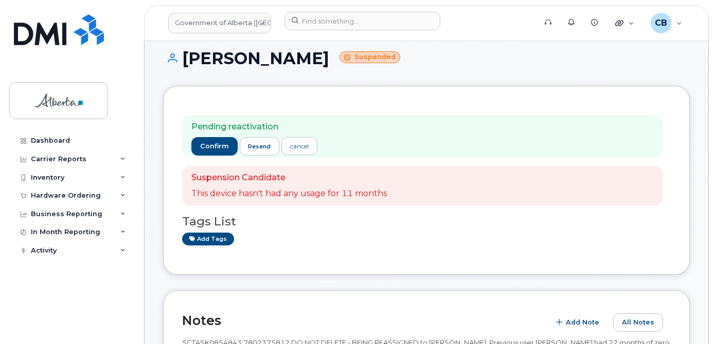
scroll to position [0, 0]
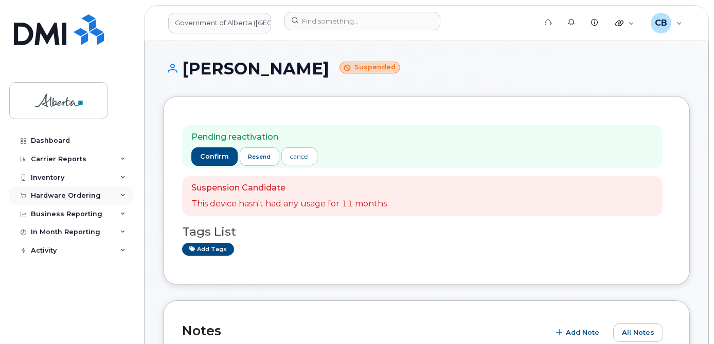
click at [53, 197] on div "Hardware Ordering" at bounding box center [66, 196] width 70 height 8
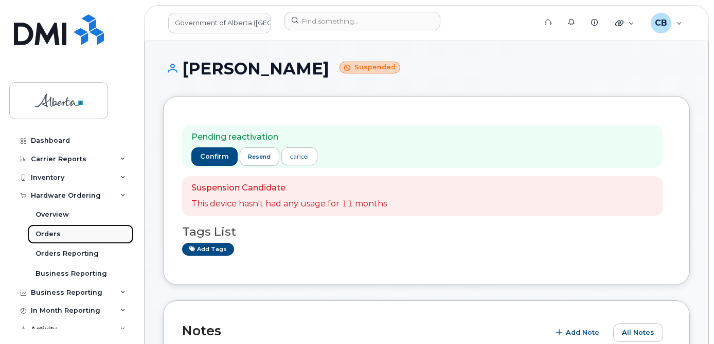
click at [47, 235] on div "Orders" at bounding box center [47, 234] width 25 height 9
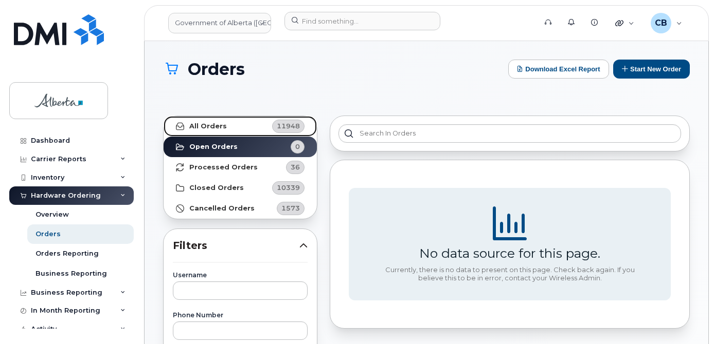
drag, startPoint x: 210, startPoint y: 125, endPoint x: 208, endPoint y: 139, distance: 14.0
click at [210, 126] on strong "All Orders" at bounding box center [208, 126] width 38 height 8
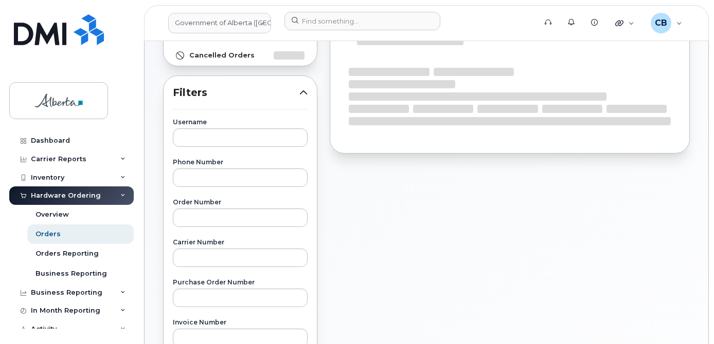
scroll to position [154, 0]
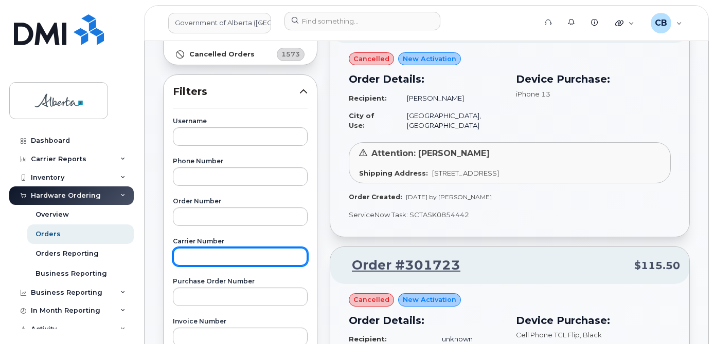
click at [188, 254] on input "text" at bounding box center [240, 257] width 135 height 19
paste input "3020750"
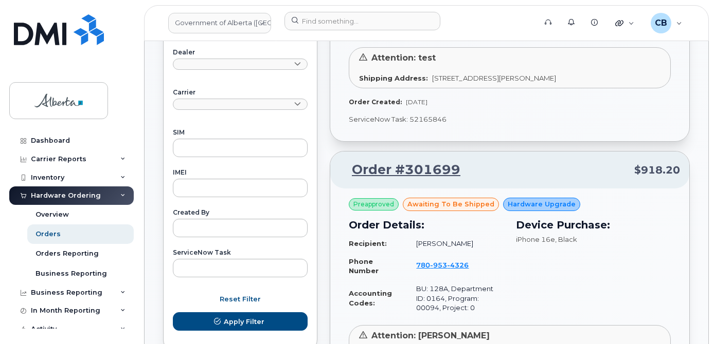
scroll to position [514, 0]
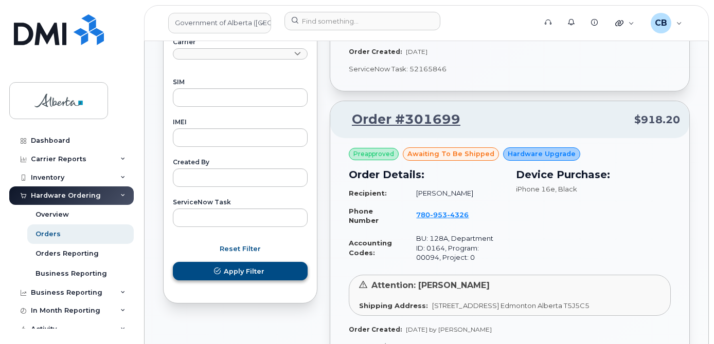
type input "3020750"
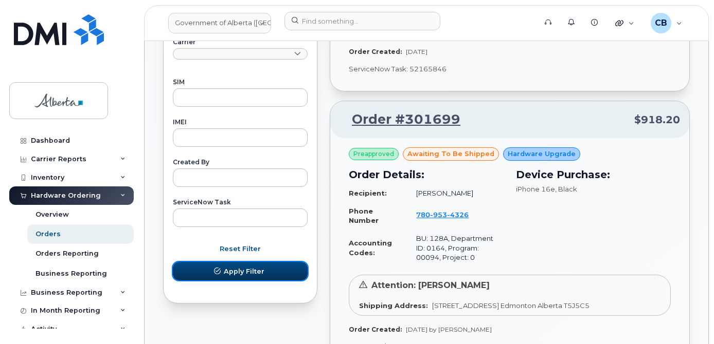
click at [252, 269] on span "Apply Filter" at bounding box center [244, 272] width 41 height 10
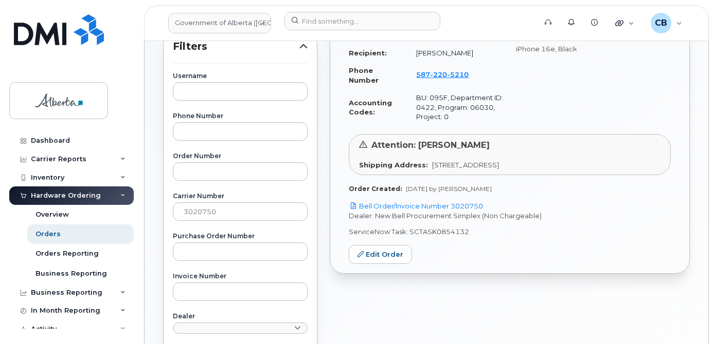
scroll to position [206, 0]
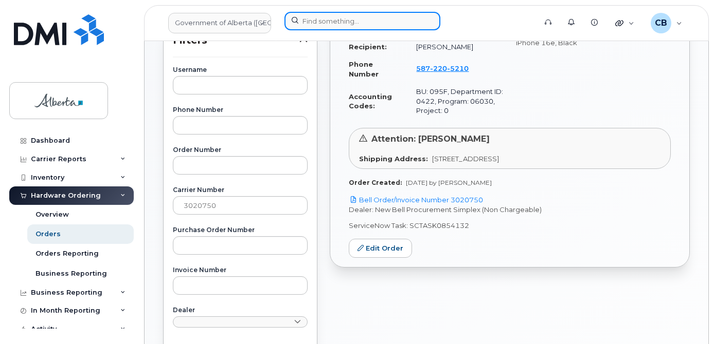
click at [308, 21] on input at bounding box center [362, 21] width 156 height 19
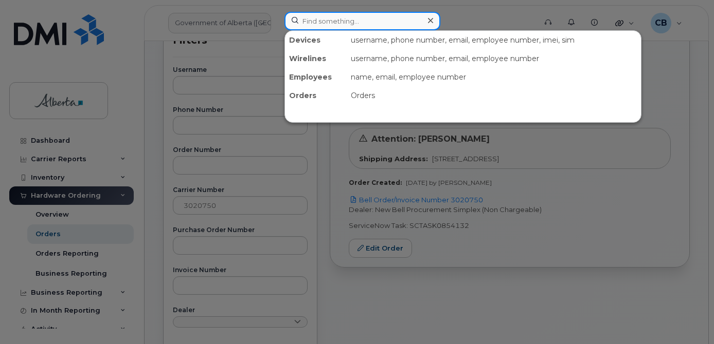
paste input "4033821318"
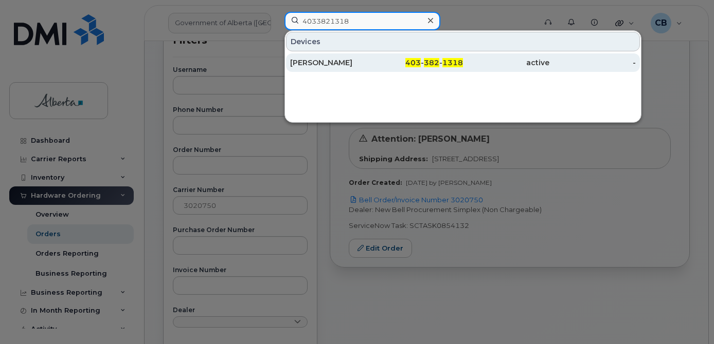
type input "4033821318"
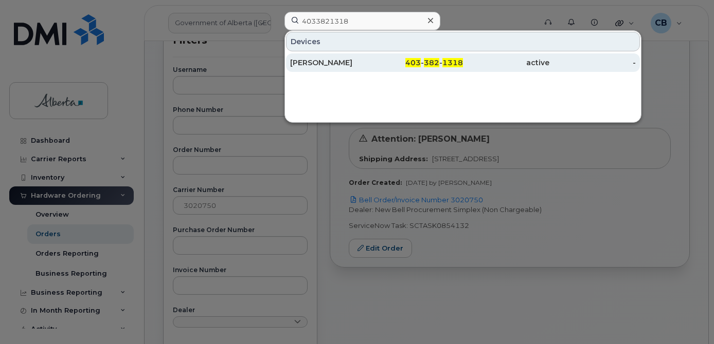
click at [305, 63] on div "Danielle Elke" at bounding box center [333, 63] width 86 height 10
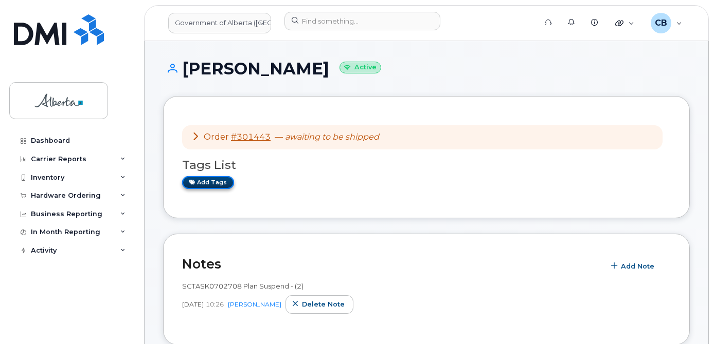
click at [209, 179] on link "Add tags" at bounding box center [208, 182] width 52 height 13
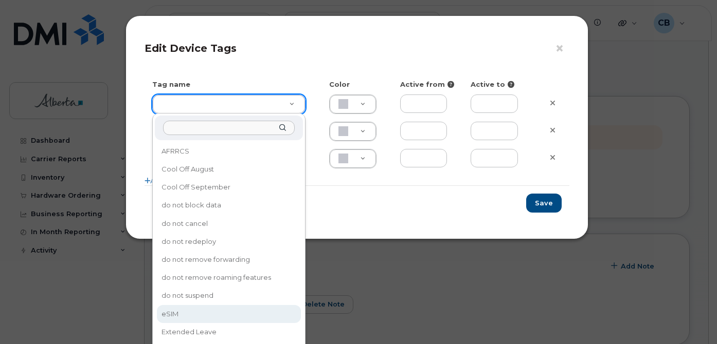
type input "eSIM"
type input "D6CDC1"
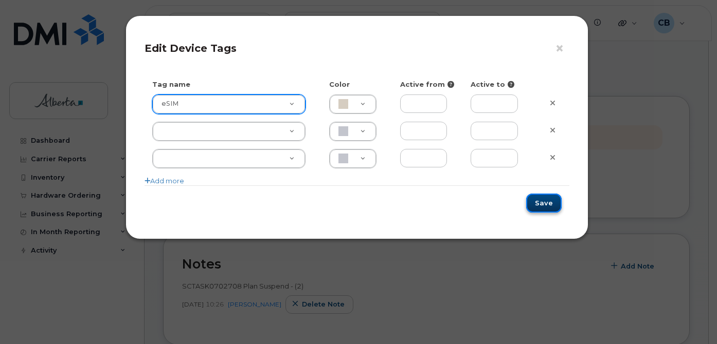
click at [547, 201] on button "Save" at bounding box center [543, 203] width 35 height 19
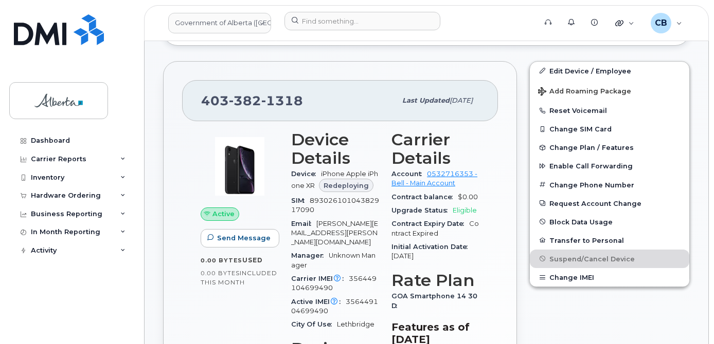
scroll to position [308, 0]
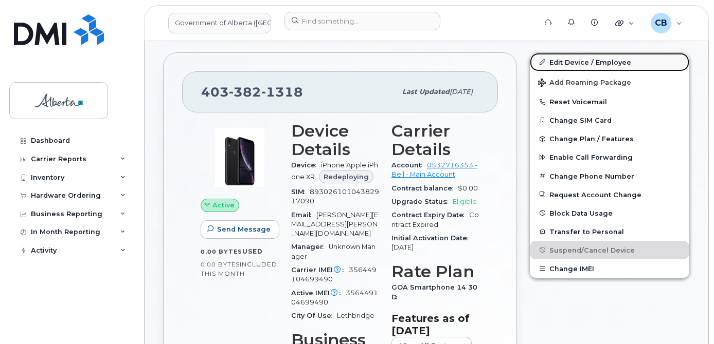
click at [581, 62] on link "Edit Device / Employee" at bounding box center [609, 62] width 159 height 19
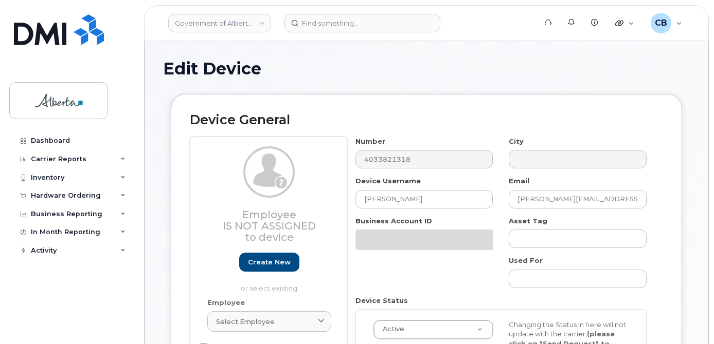
select select "4749740"
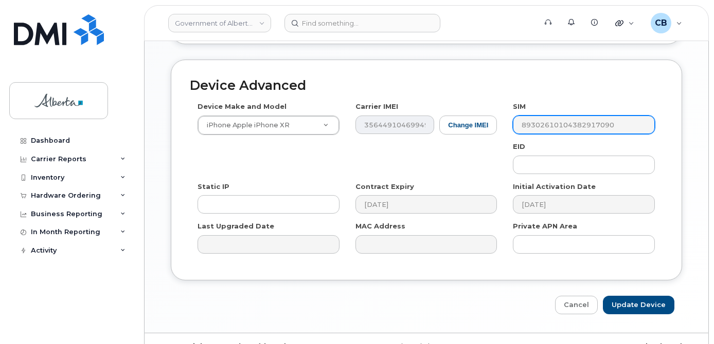
scroll to position [580, 0]
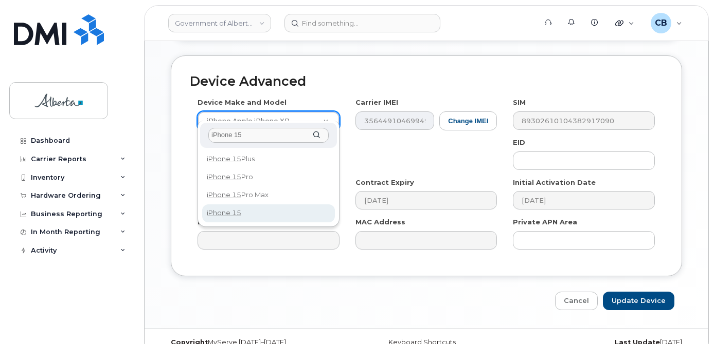
type input "iPhone 15"
select select "3031"
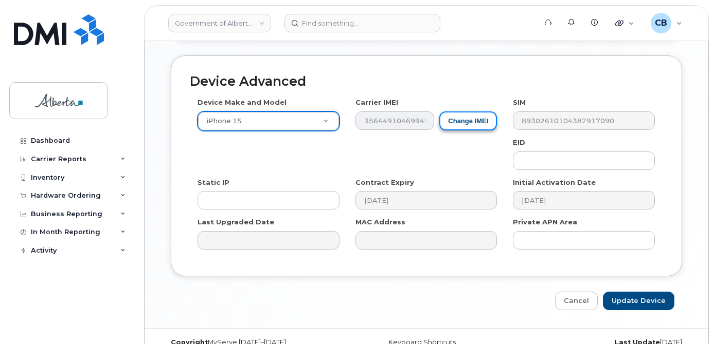
click at [468, 112] on button "Change IMEI" at bounding box center [468, 121] width 58 height 19
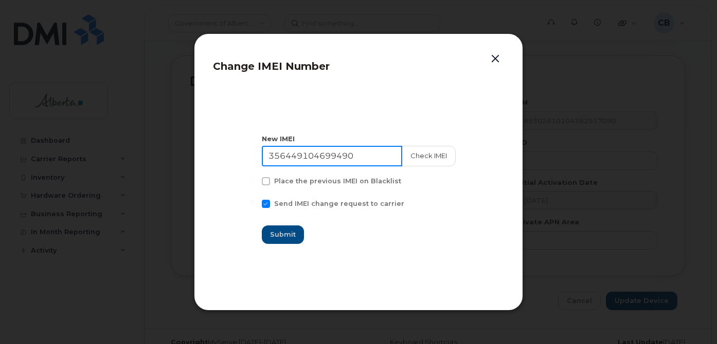
click at [302, 152] on input "356449104699490" at bounding box center [332, 156] width 140 height 21
click at [301, 152] on input "356449104699490" at bounding box center [332, 156] width 140 height 21
paste input "08768319027"
type input "356408768319027"
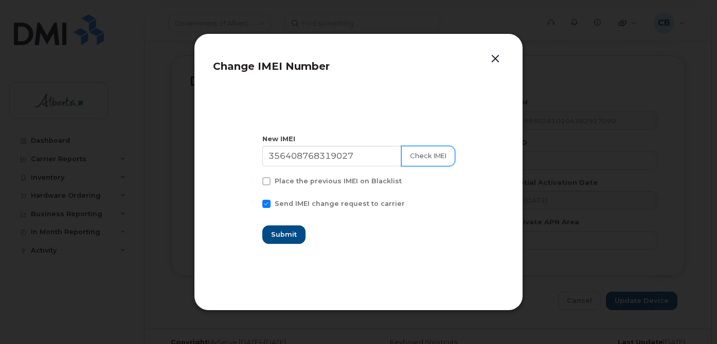
drag, startPoint x: 423, startPoint y: 152, endPoint x: 427, endPoint y: 170, distance: 18.5
click at [423, 153] on button "Check IMEI" at bounding box center [428, 156] width 54 height 21
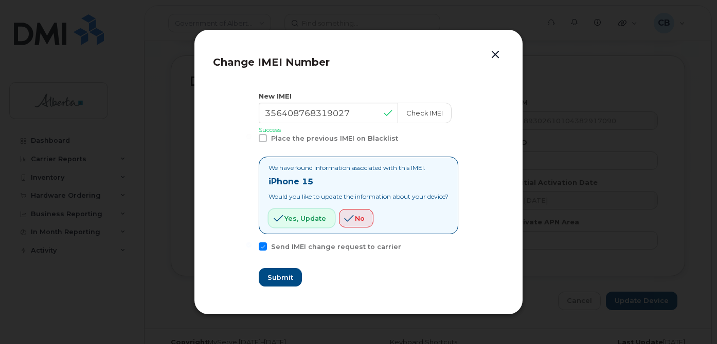
click at [306, 220] on span "Yes, update" at bounding box center [305, 219] width 42 height 10
click at [267, 275] on span "Submit" at bounding box center [280, 278] width 26 height 10
type input "356408768319027"
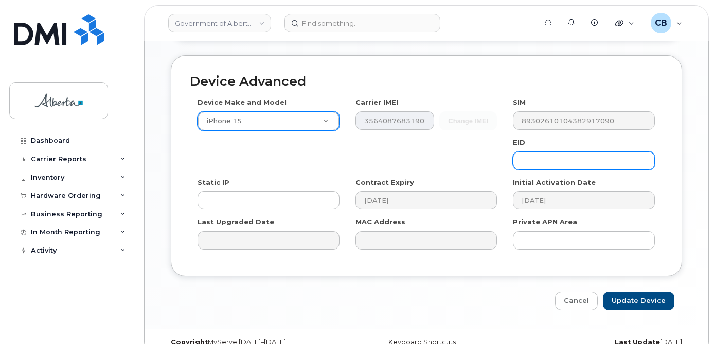
click at [561, 152] on input "text" at bounding box center [584, 161] width 142 height 19
click at [522, 154] on input "text" at bounding box center [584, 161] width 142 height 19
paste input "89049032007208882600189332732354"
type input "89049032007208882600189332732354"
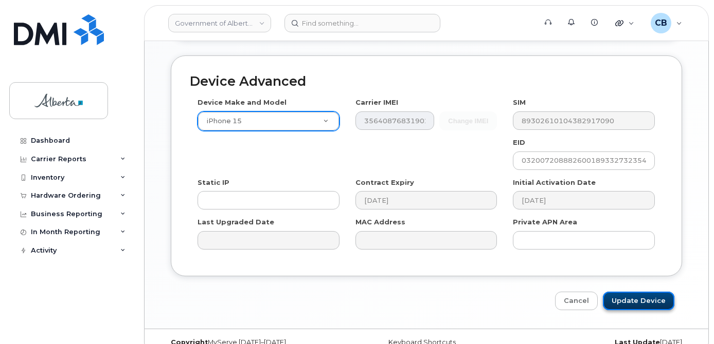
click at [629, 292] on input "Update Device" at bounding box center [638, 301] width 71 height 19
type input "Saving..."
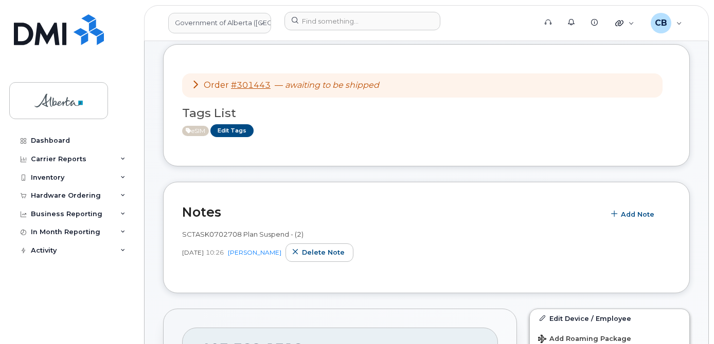
scroll to position [51, 0]
click at [631, 214] on span "Add Note" at bounding box center [637, 215] width 33 height 10
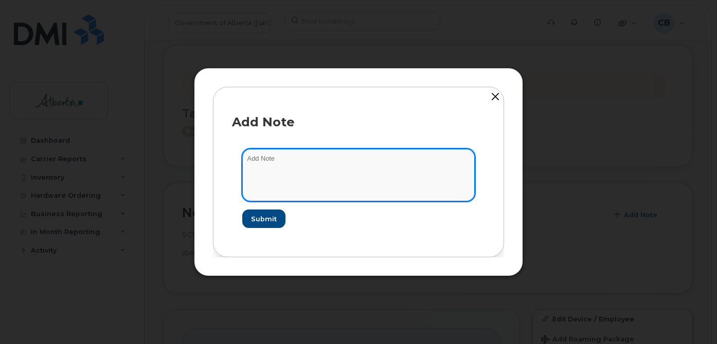
click at [287, 158] on textarea at bounding box center [358, 175] width 232 height 52
paste textarea "SCTASK0851263 4033821318 DO NOT DELETE - BEING REASSIGNED to [PERSON_NAME]. Pre…"
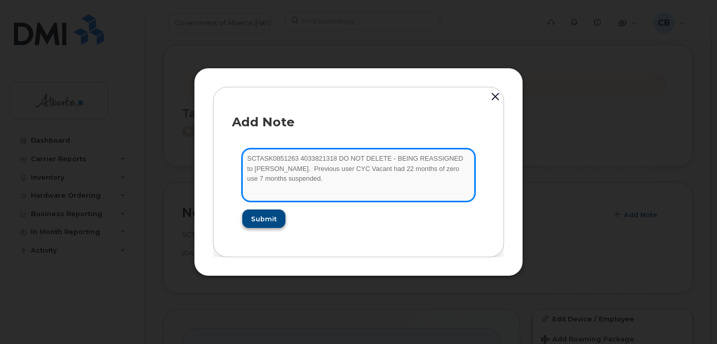
type textarea "SCTASK0851263 4033821318 DO NOT DELETE - BEING REASSIGNED to [PERSON_NAME]. Pre…"
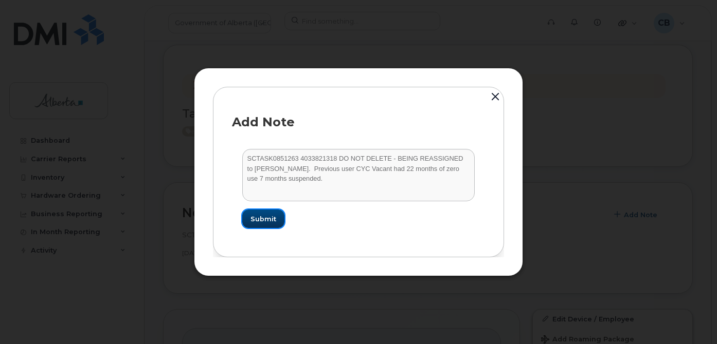
drag, startPoint x: 262, startPoint y: 218, endPoint x: 495, endPoint y: 278, distance: 240.5
click at [263, 219] on span "Submit" at bounding box center [263, 219] width 26 height 10
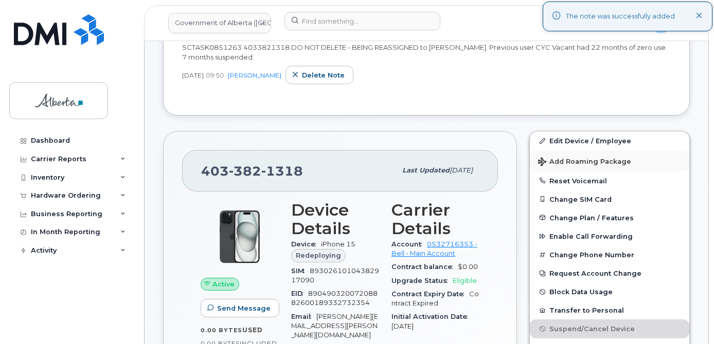
scroll to position [257, 0]
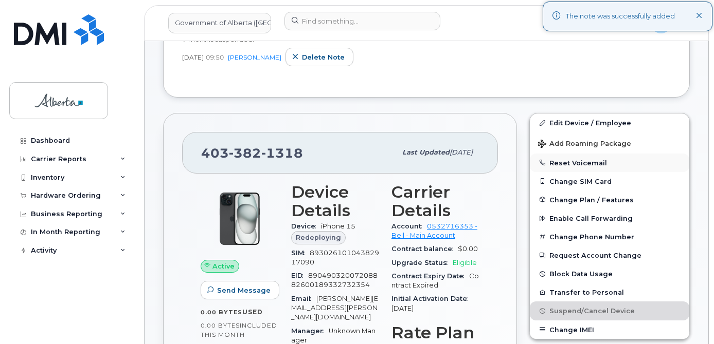
click at [552, 161] on button "Reset Voicemail" at bounding box center [609, 163] width 159 height 19
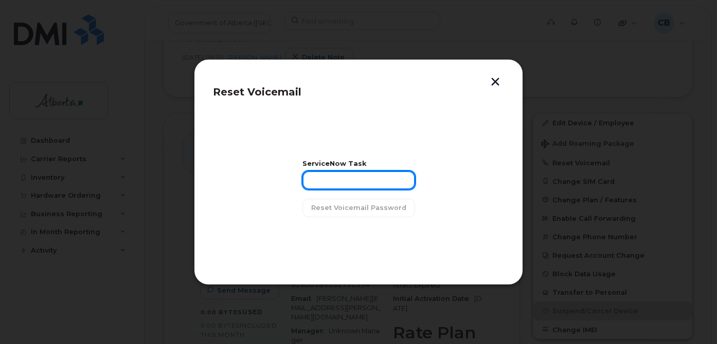
click at [329, 181] on input "text" at bounding box center [358, 180] width 113 height 19
paste input "SCTASK0851263"
type input "SCTASK0851263"
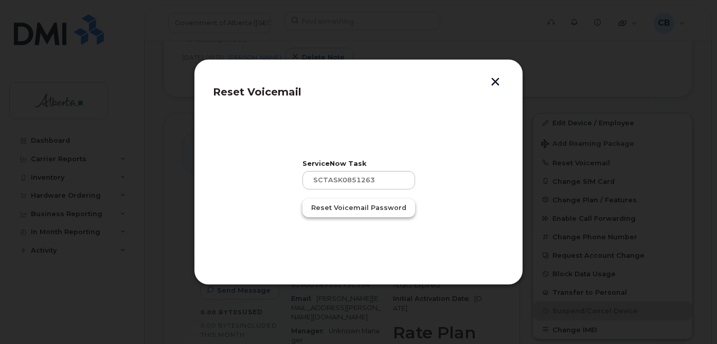
click at [332, 209] on span "Reset Voicemail Password" at bounding box center [358, 208] width 95 height 10
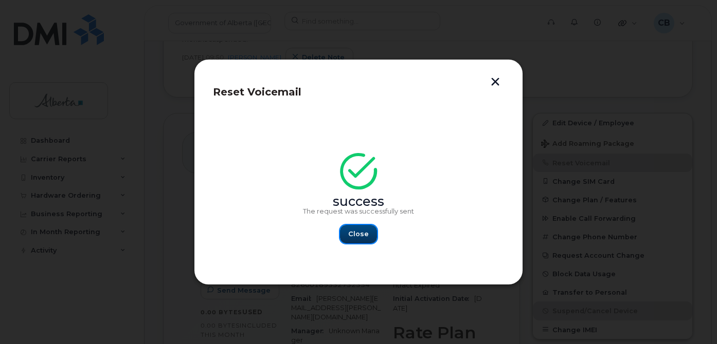
click at [370, 234] on button "Close" at bounding box center [358, 234] width 37 height 19
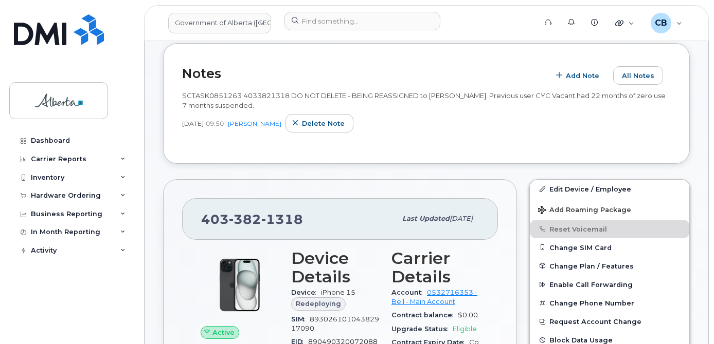
scroll to position [153, 0]
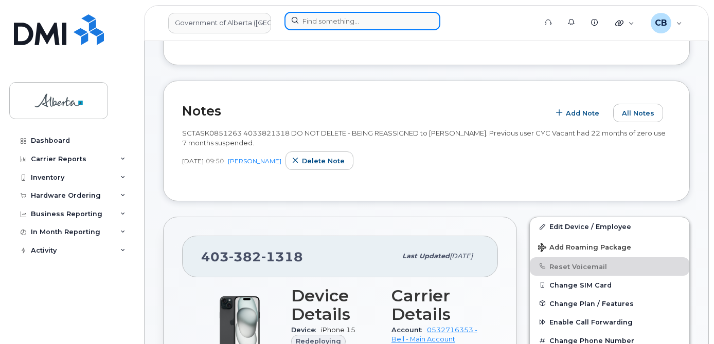
click at [307, 20] on input at bounding box center [362, 21] width 156 height 19
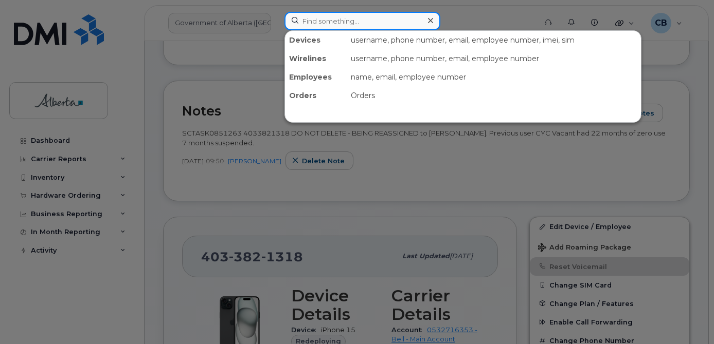
paste input "780) 263-3674"
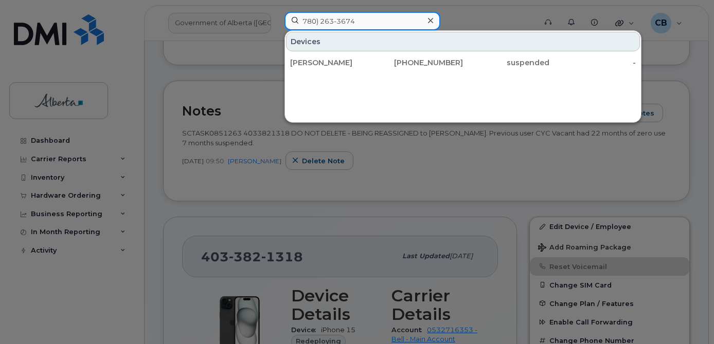
click at [338, 21] on input "780) 263-3674" at bounding box center [362, 21] width 156 height 19
drag, startPoint x: 349, startPoint y: 19, endPoint x: 344, endPoint y: 30, distance: 12.2
click at [348, 20] on input "7802633674" at bounding box center [362, 21] width 156 height 19
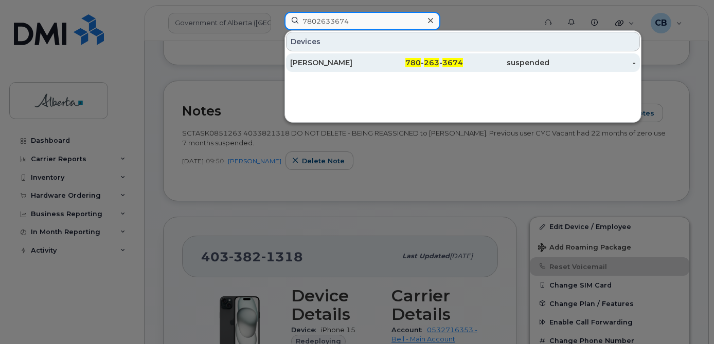
type input "7802633674"
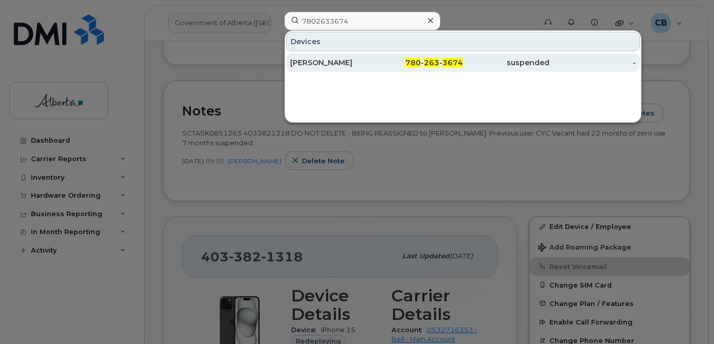
drag, startPoint x: 318, startPoint y: 64, endPoint x: 325, endPoint y: 66, distance: 7.5
click at [318, 64] on div "[PERSON_NAME]" at bounding box center [333, 63] width 86 height 10
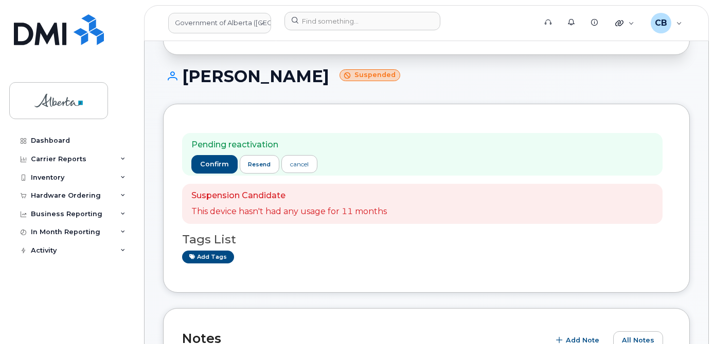
scroll to position [103, 0]
